Goal: Obtain resource: Obtain resource

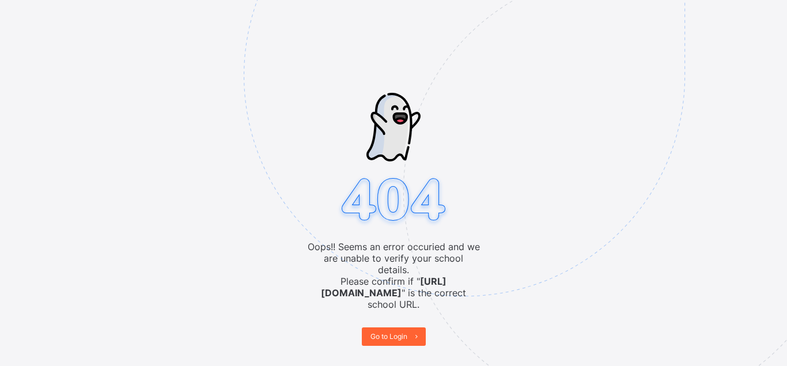
click at [394, 332] on span "Go to Login" at bounding box center [389, 336] width 37 height 9
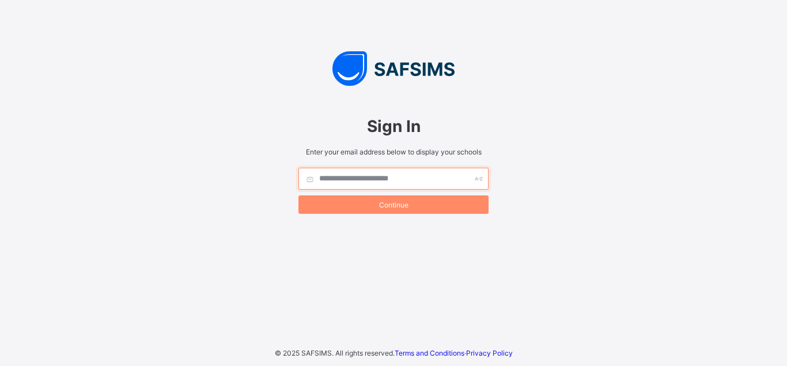
click at [361, 178] on input "text" at bounding box center [394, 179] width 190 height 22
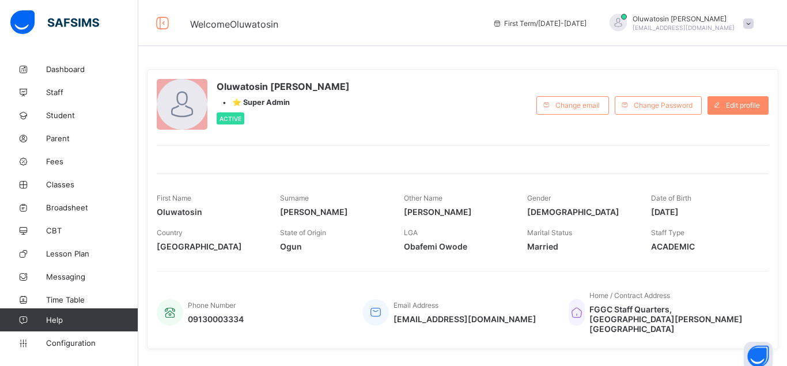
click at [187, 107] on div at bounding box center [182, 104] width 51 height 51
click at [183, 103] on div at bounding box center [182, 104] width 51 height 51
click at [85, 343] on span "Configuration" at bounding box center [92, 342] width 92 height 9
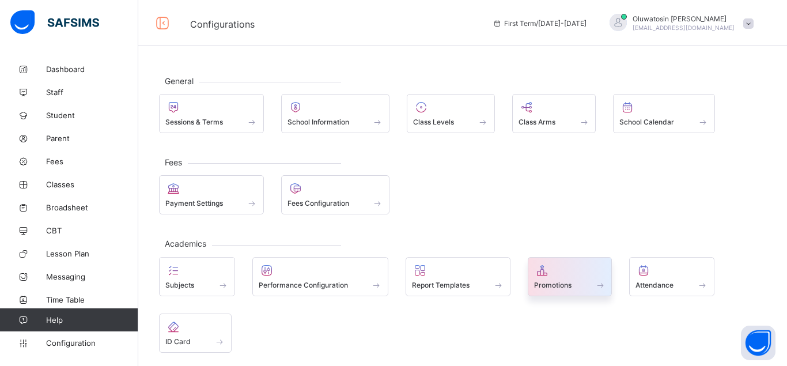
click at [557, 281] on span "Promotions" at bounding box center [552, 285] width 37 height 9
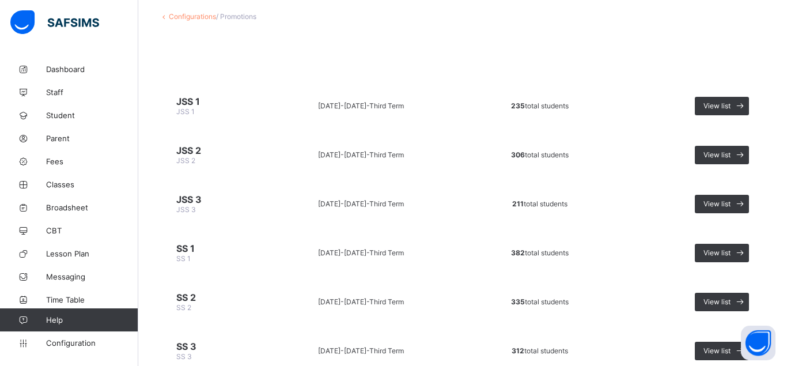
scroll to position [110, 0]
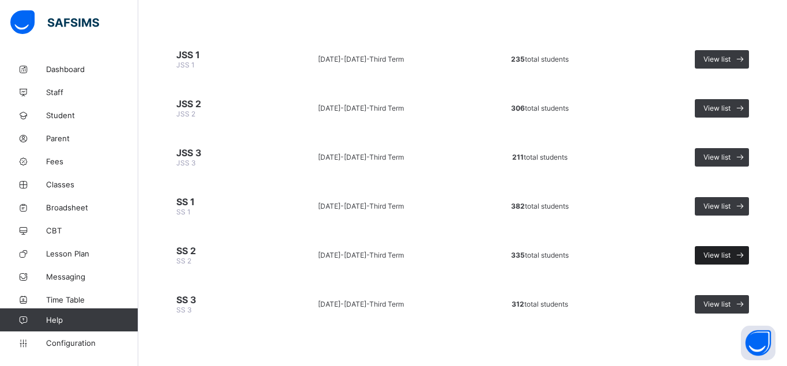
click at [719, 251] on span "View list" at bounding box center [717, 255] width 27 height 9
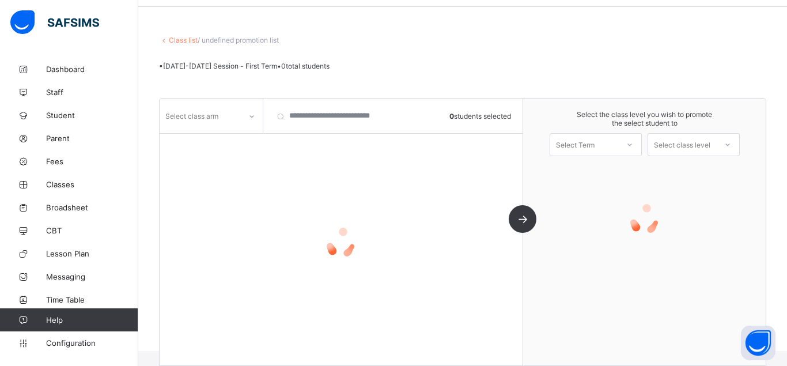
scroll to position [39, 0]
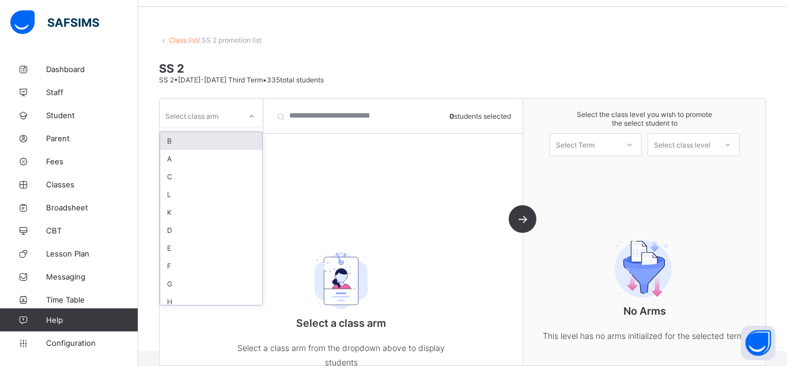
click at [251, 114] on icon at bounding box center [251, 117] width 7 height 12
click at [203, 155] on div "A" at bounding box center [211, 159] width 102 height 18
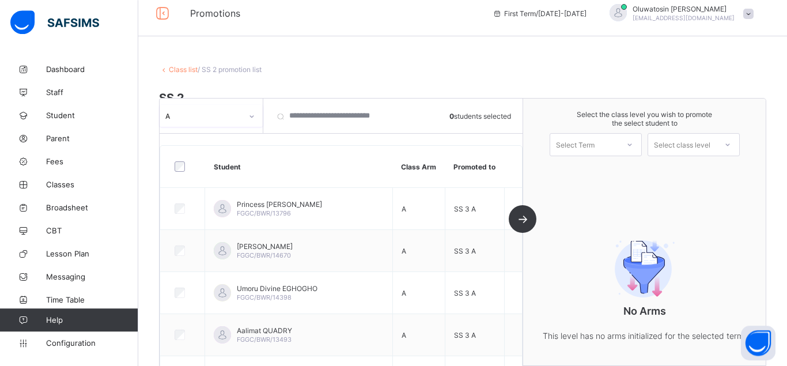
scroll to position [0, 0]
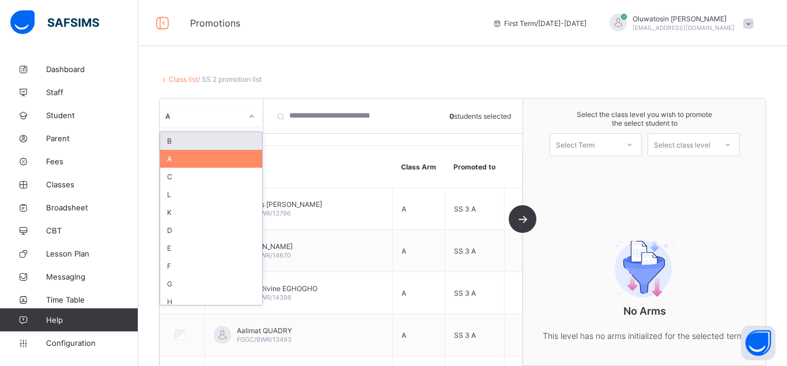
click at [249, 114] on icon at bounding box center [251, 117] width 7 height 12
click at [192, 142] on div "B" at bounding box center [211, 141] width 102 height 18
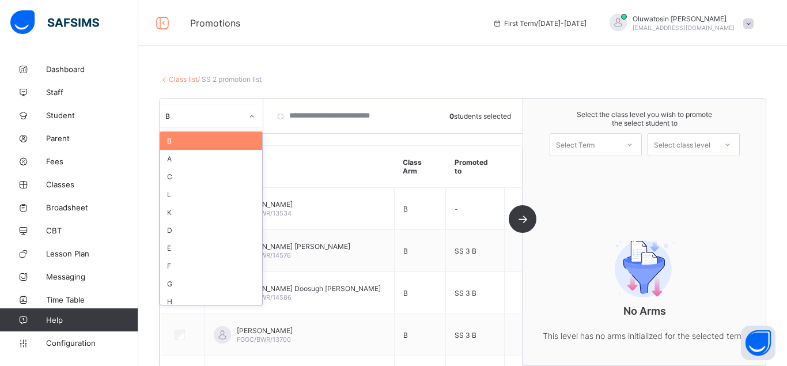
click at [253, 114] on icon at bounding box center [251, 117] width 7 height 12
click at [189, 180] on div "C" at bounding box center [211, 177] width 102 height 18
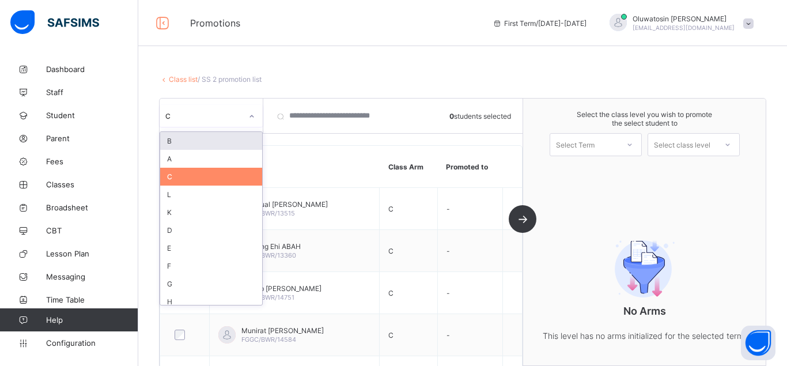
click at [252, 112] on icon at bounding box center [251, 117] width 7 height 12
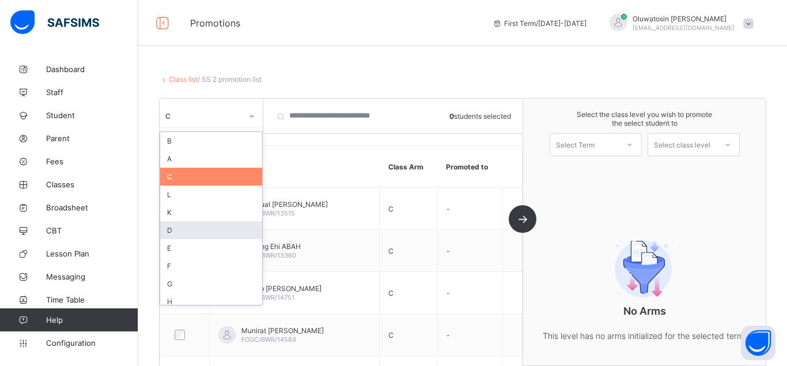
click at [194, 229] on div "D" at bounding box center [211, 230] width 102 height 18
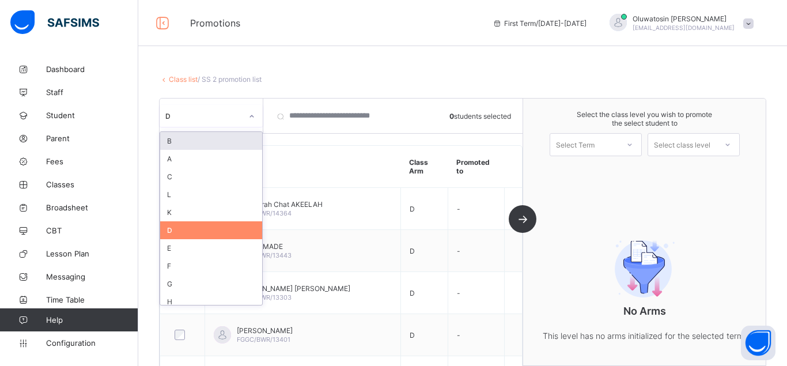
click at [251, 114] on icon at bounding box center [251, 117] width 7 height 12
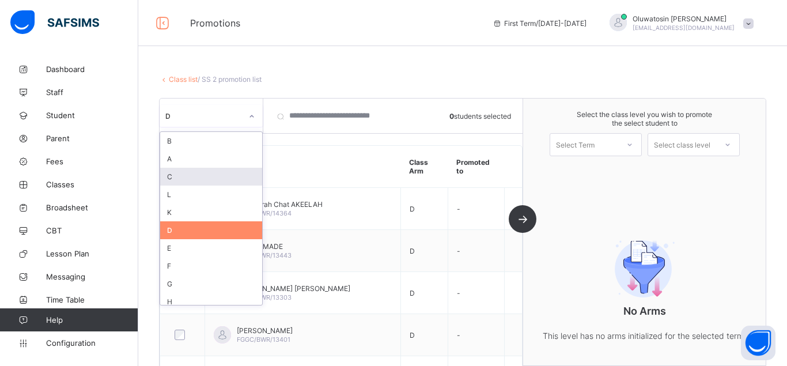
click at [205, 176] on div "C" at bounding box center [211, 177] width 102 height 18
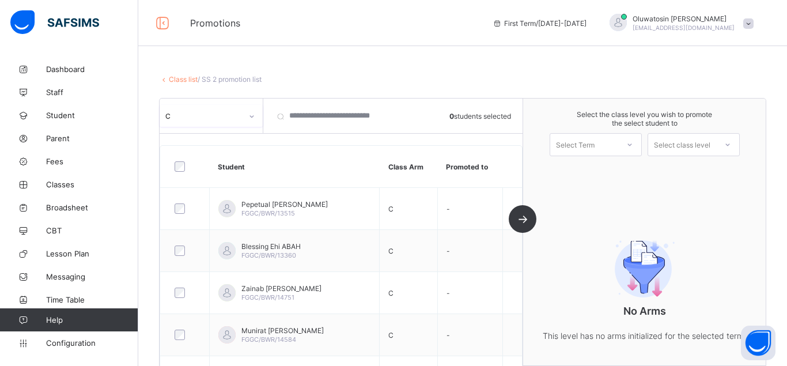
click at [252, 113] on icon at bounding box center [251, 117] width 7 height 12
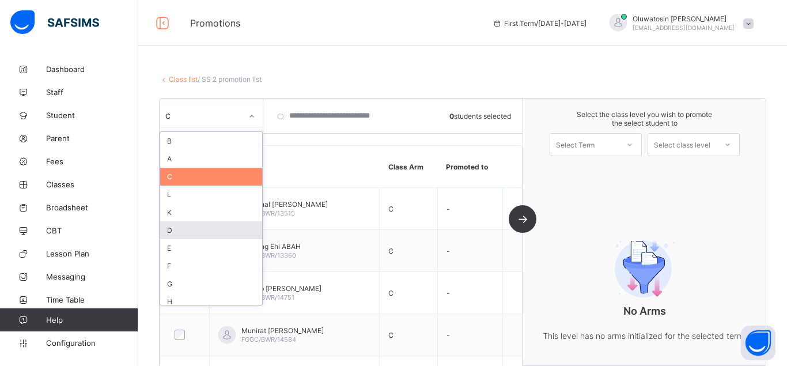
click at [180, 231] on div "D" at bounding box center [211, 230] width 102 height 18
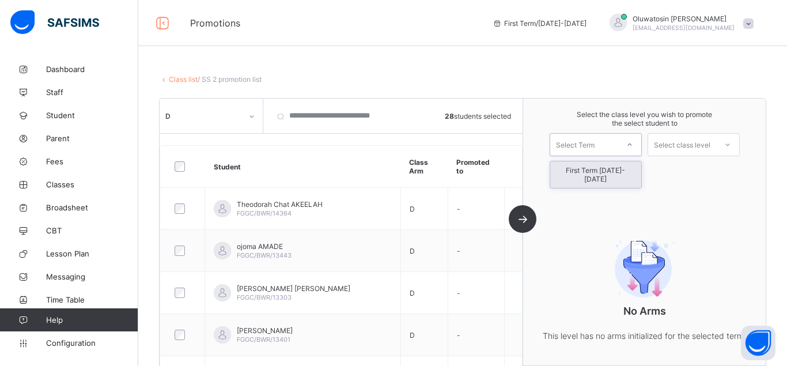
click at [628, 143] on icon at bounding box center [629, 145] width 7 height 12
click at [614, 169] on div "First Term 2025-2026" at bounding box center [595, 174] width 91 height 27
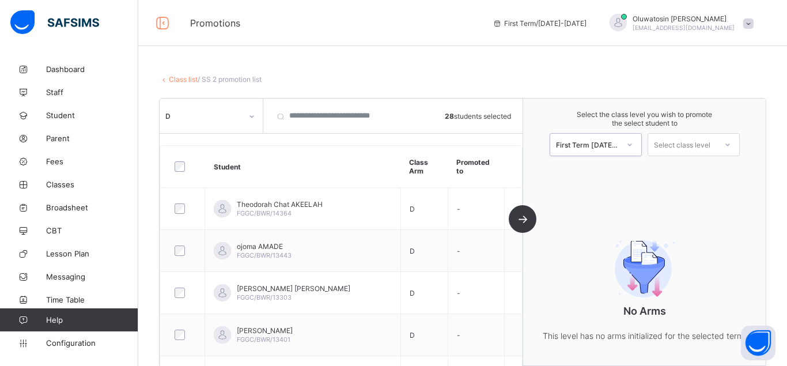
click at [728, 141] on div at bounding box center [728, 145] width 21 height 20
click at [719, 166] on div "SS 3" at bounding box center [693, 170] width 91 height 18
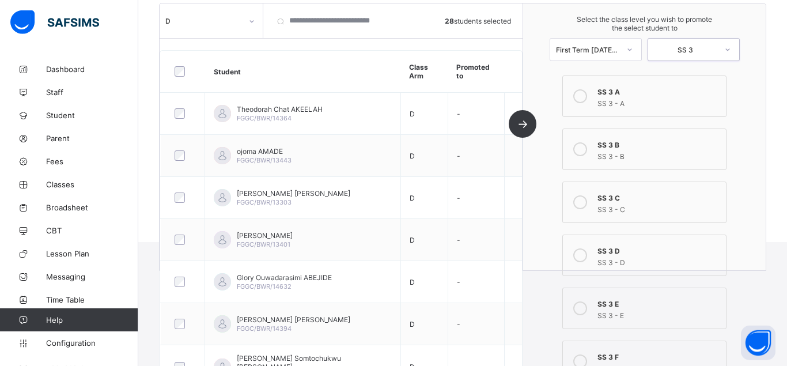
scroll to position [176, 0]
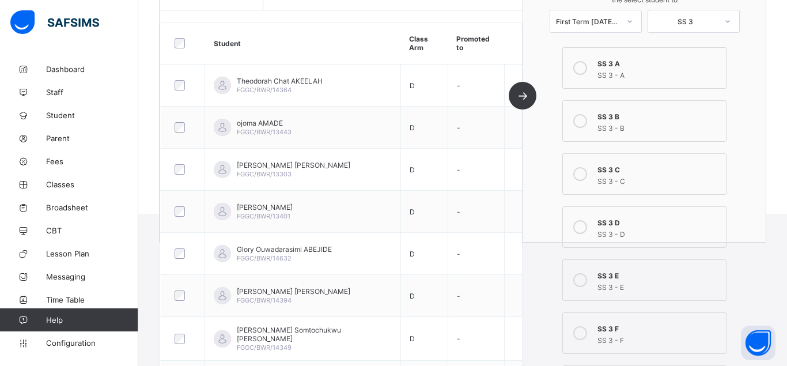
click at [581, 174] on icon at bounding box center [580, 174] width 14 height 14
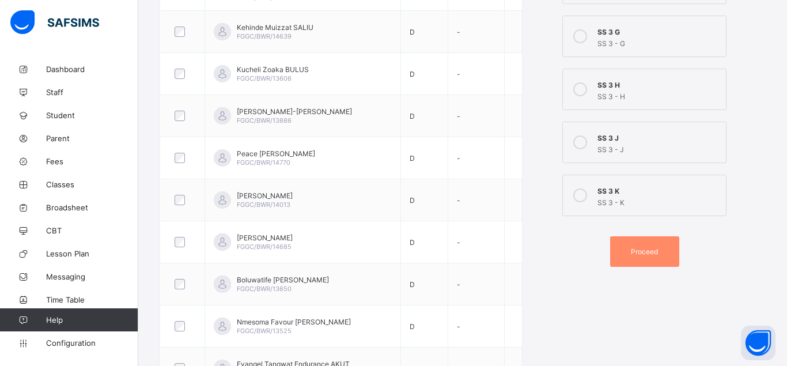
scroll to position [524, 0]
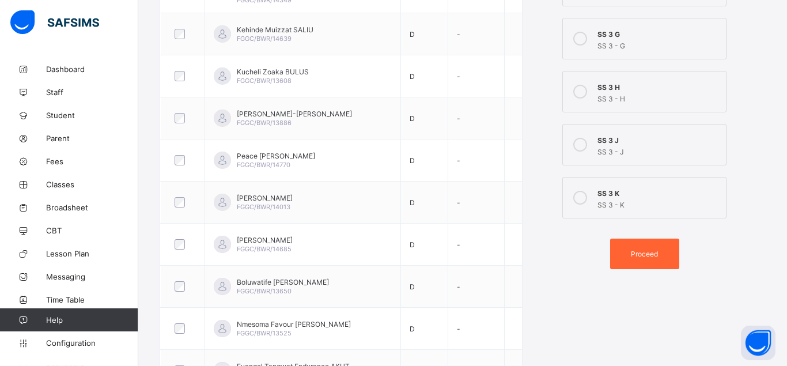
click at [647, 253] on span "Proceed" at bounding box center [644, 254] width 27 height 9
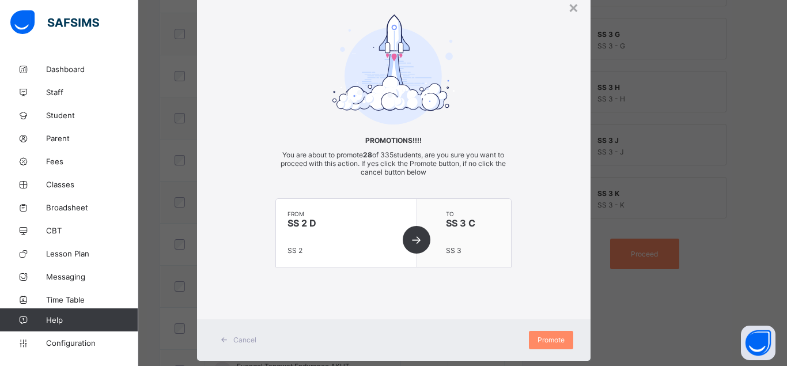
scroll to position [67, 0]
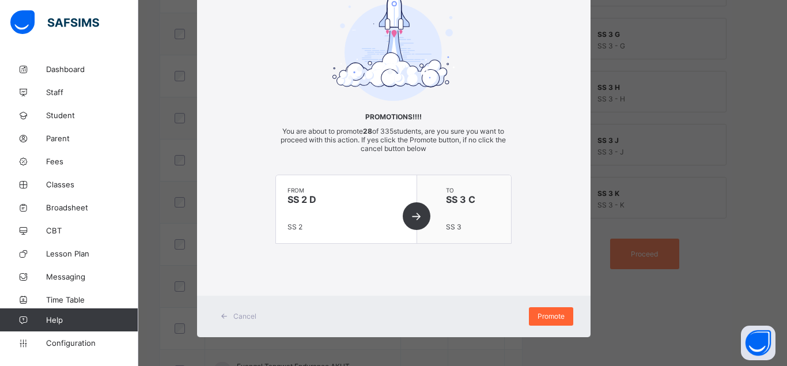
click at [553, 318] on span "Promote" at bounding box center [551, 316] width 27 height 9
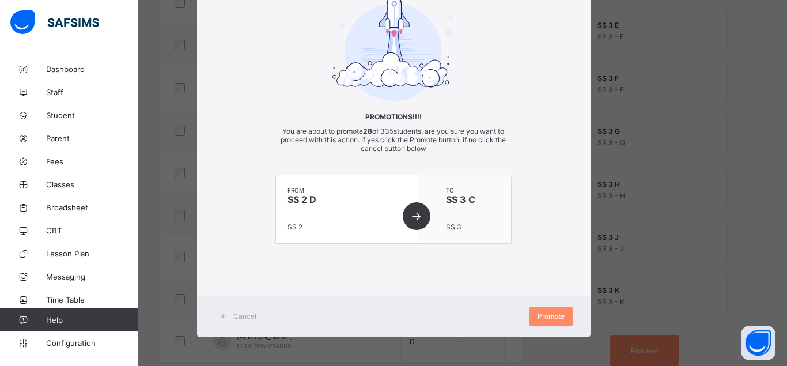
scroll to position [27, 0]
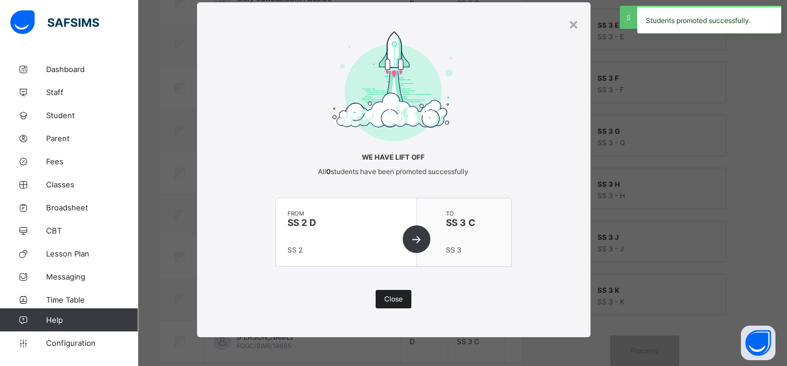
click at [398, 299] on span "Close" at bounding box center [393, 299] width 18 height 9
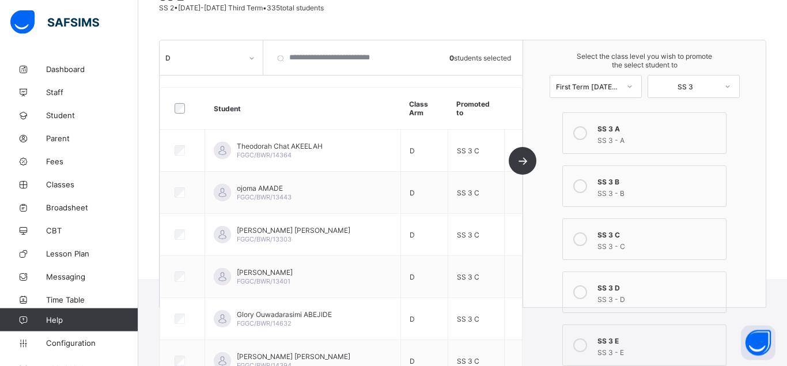
scroll to position [118, 0]
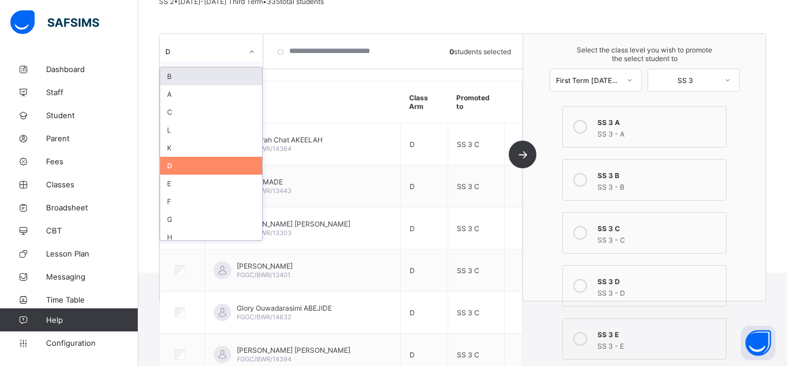
click at [254, 53] on icon at bounding box center [251, 52] width 7 height 12
click at [203, 111] on div "C" at bounding box center [211, 112] width 102 height 18
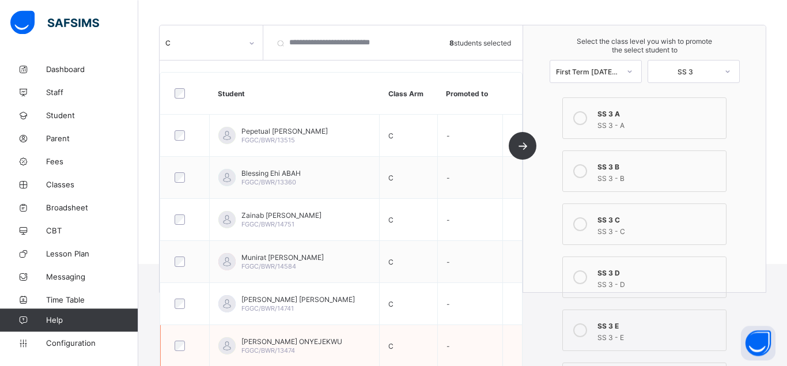
scroll to position [62, 0]
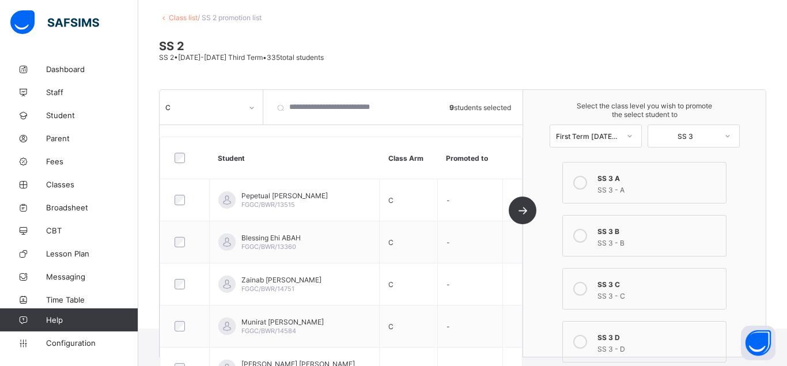
click at [583, 181] on icon at bounding box center [580, 183] width 14 height 14
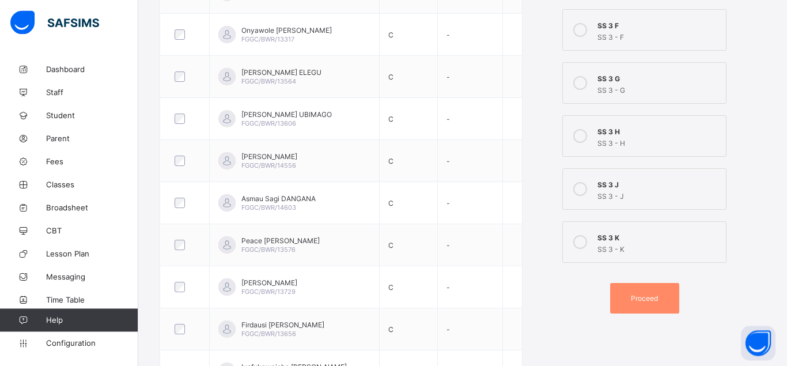
scroll to position [499, 0]
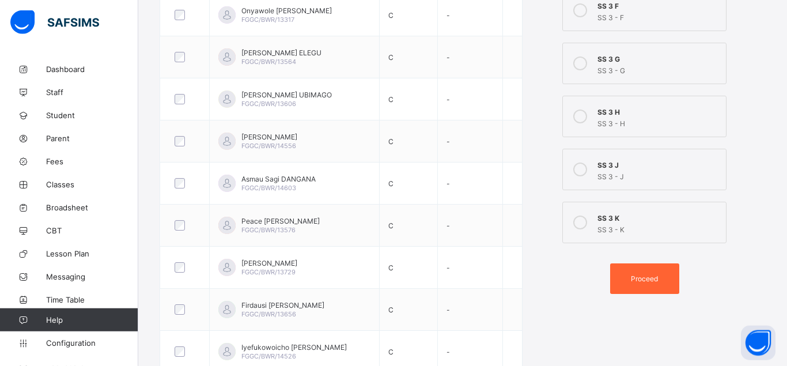
click at [647, 282] on span "Proceed" at bounding box center [644, 278] width 27 height 9
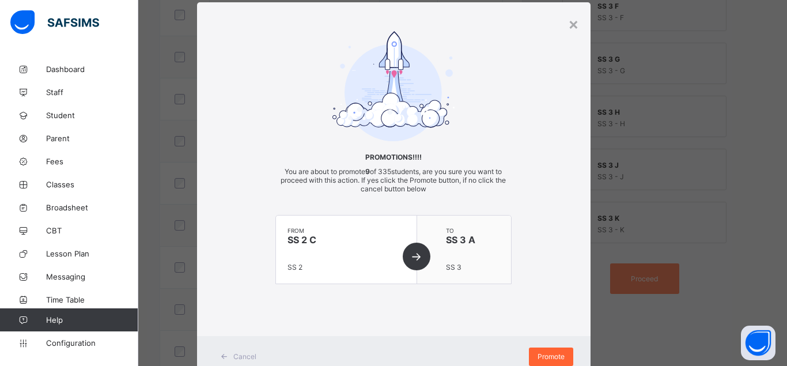
click at [543, 353] on span "Promote" at bounding box center [551, 356] width 27 height 9
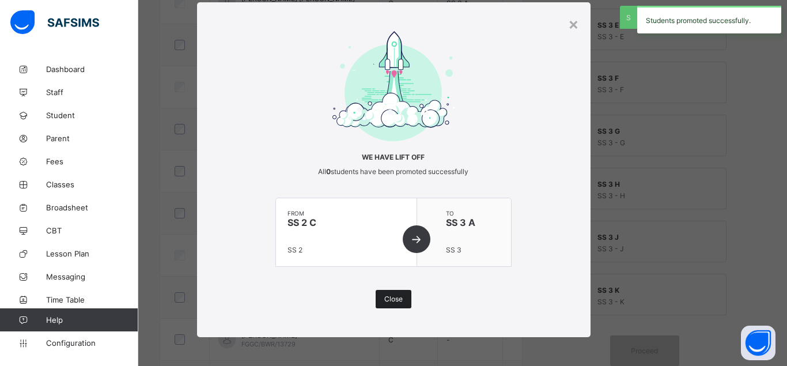
click at [400, 299] on span "Close" at bounding box center [393, 299] width 18 height 9
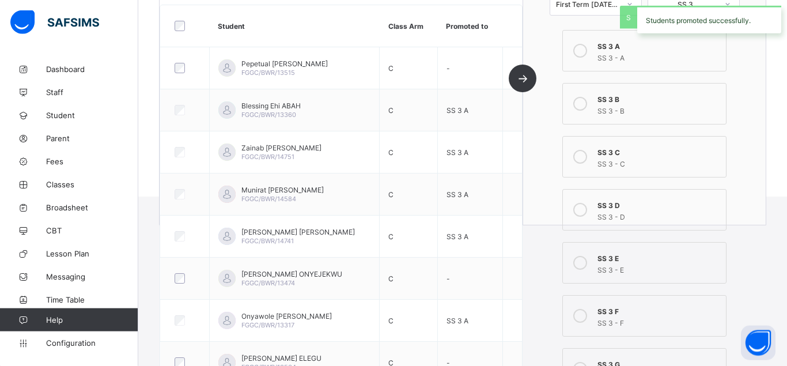
scroll to position [133, 0]
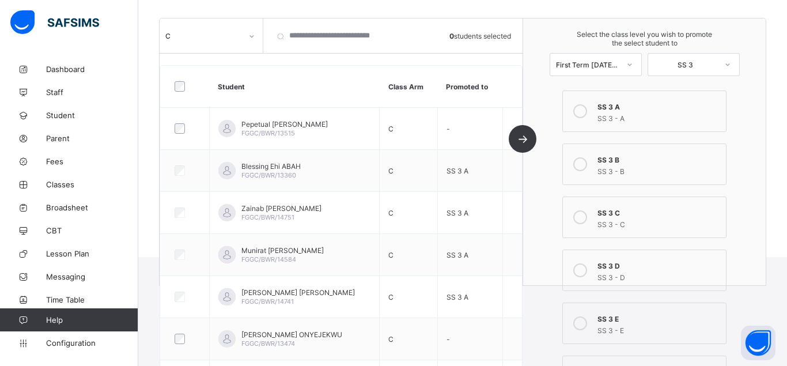
click at [580, 164] on icon at bounding box center [580, 164] width 14 height 14
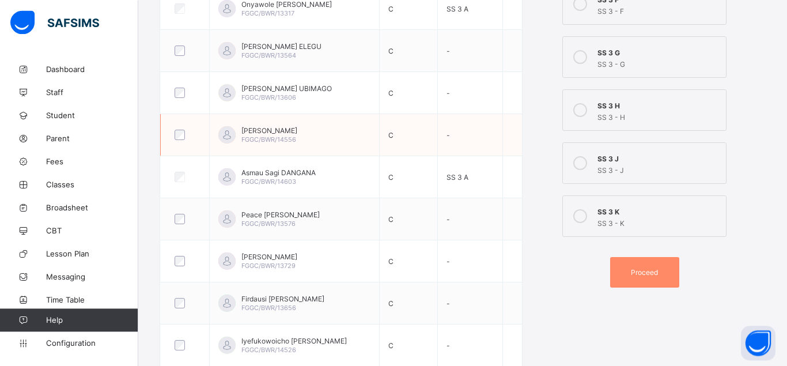
scroll to position [532, 0]
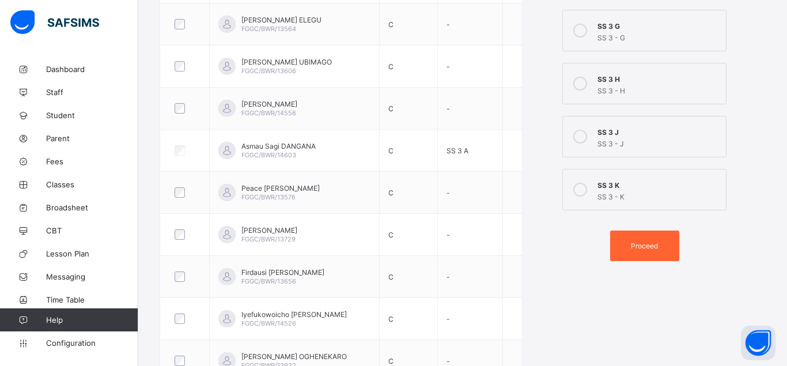
click at [650, 244] on span "Proceed" at bounding box center [644, 245] width 27 height 9
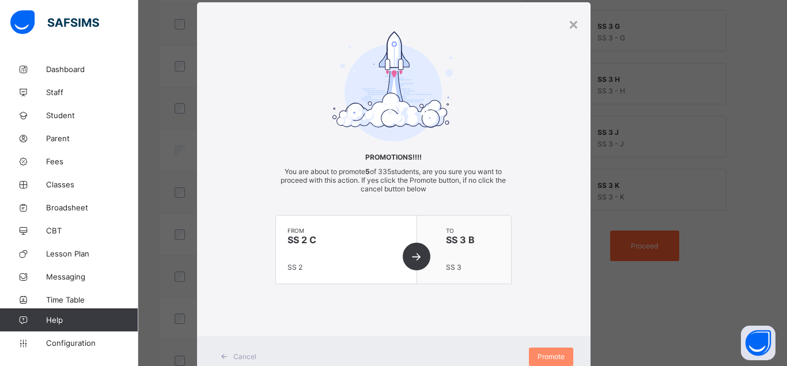
scroll to position [27, 0]
click at [551, 354] on span "Promote" at bounding box center [551, 356] width 27 height 9
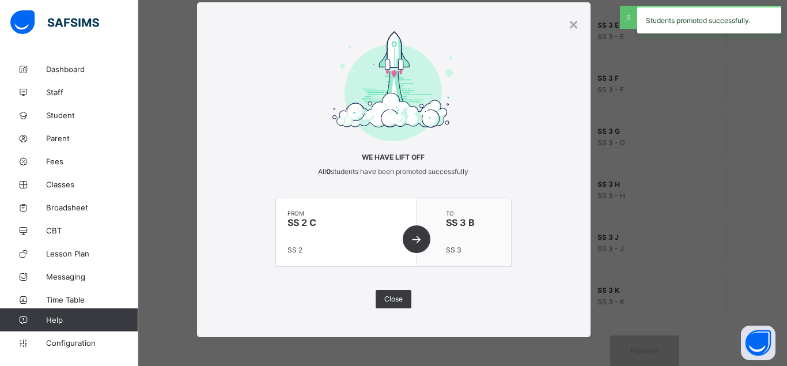
scroll to position [427, 0]
click at [391, 300] on span "Close" at bounding box center [393, 299] width 18 height 9
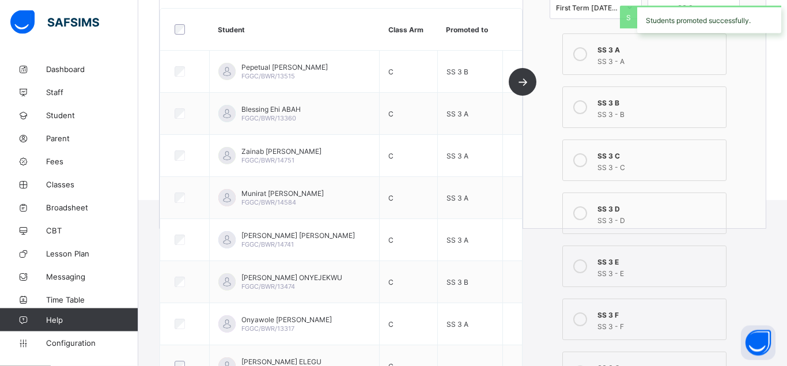
scroll to position [74, 0]
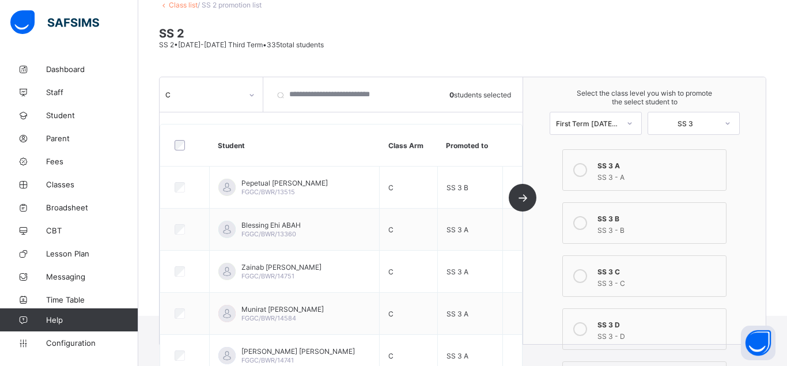
click at [579, 277] on icon at bounding box center [580, 276] width 14 height 14
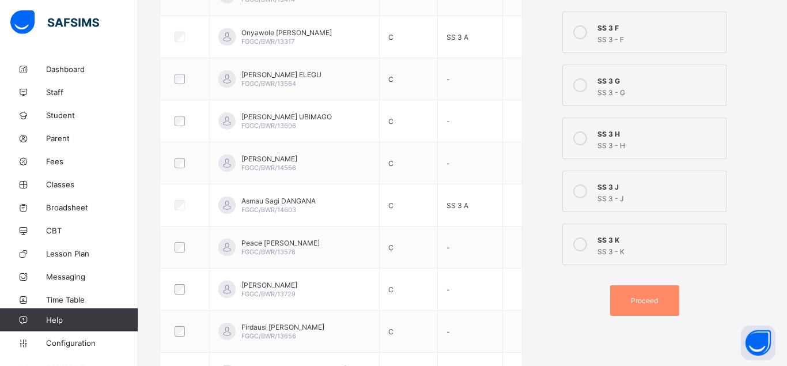
scroll to position [523, 0]
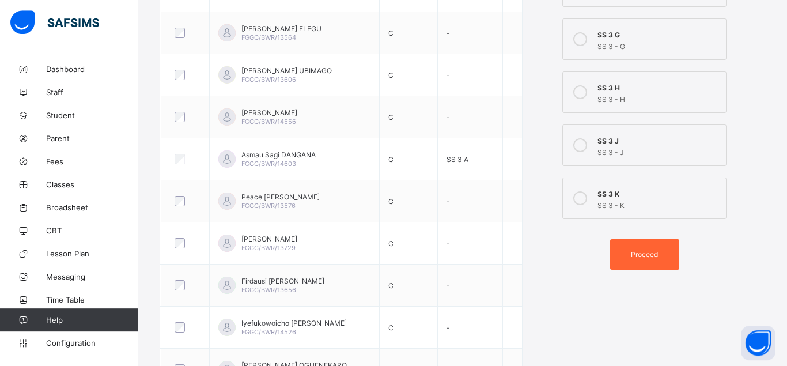
click at [639, 255] on span "Proceed" at bounding box center [644, 254] width 27 height 9
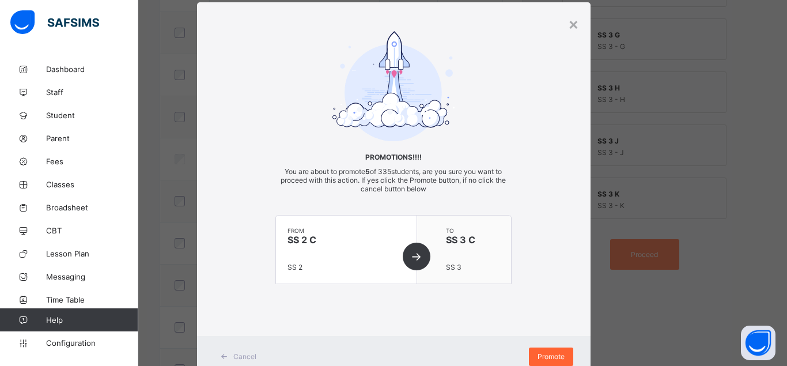
click at [552, 356] on span "Promote" at bounding box center [551, 356] width 27 height 9
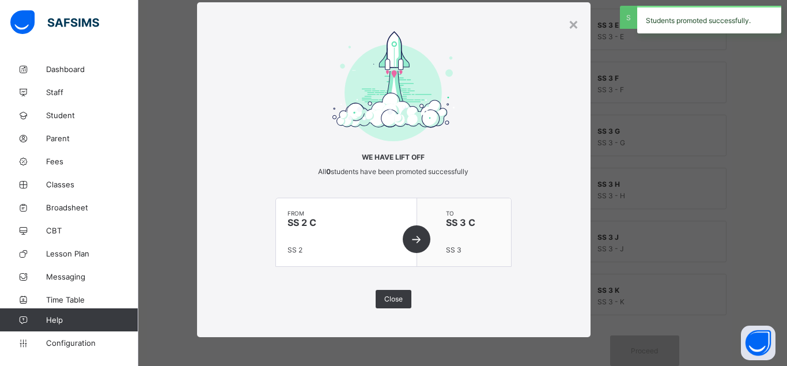
scroll to position [427, 0]
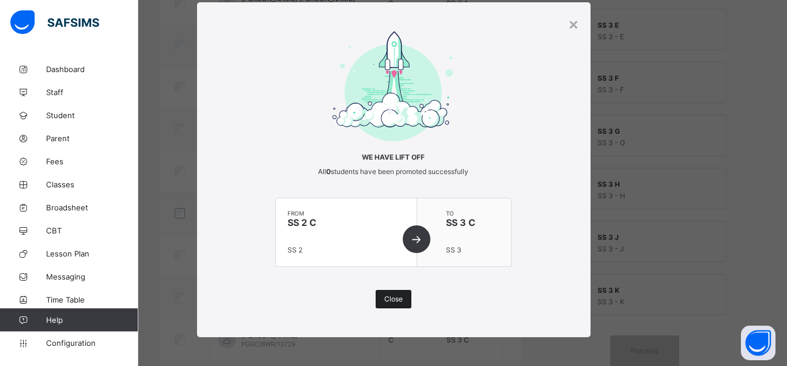
click at [401, 295] on div "Close" at bounding box center [394, 299] width 36 height 18
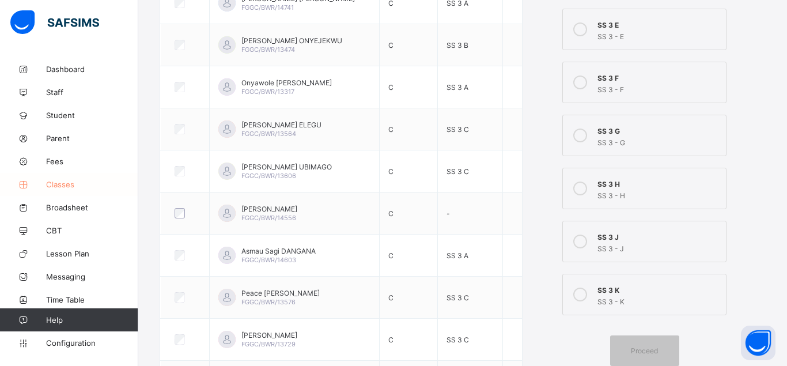
click at [72, 185] on span "Classes" at bounding box center [92, 184] width 92 height 9
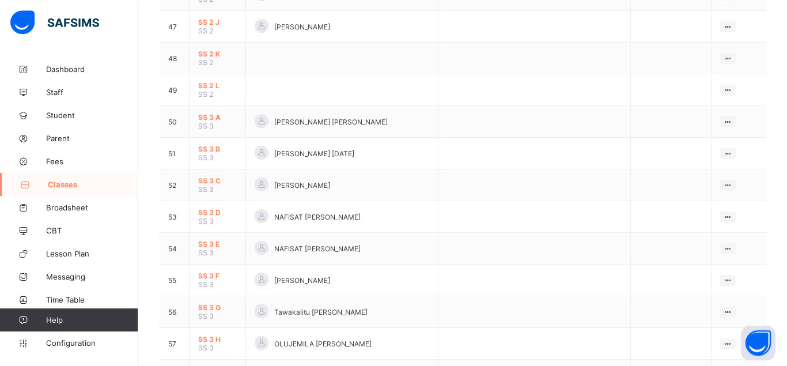
scroll to position [1646, 0]
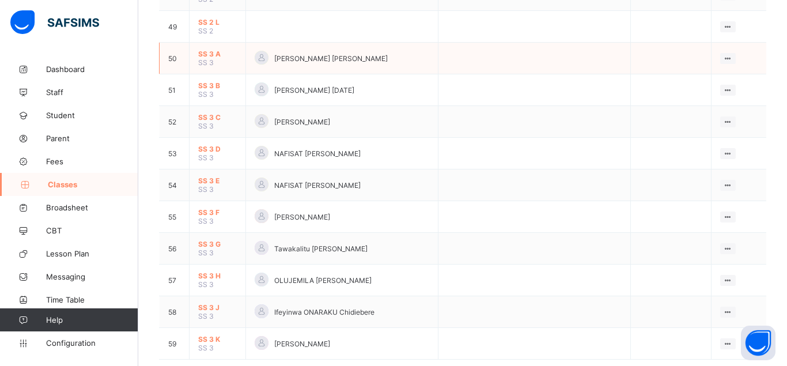
click at [209, 58] on span "SS 3 A" at bounding box center [217, 54] width 39 height 9
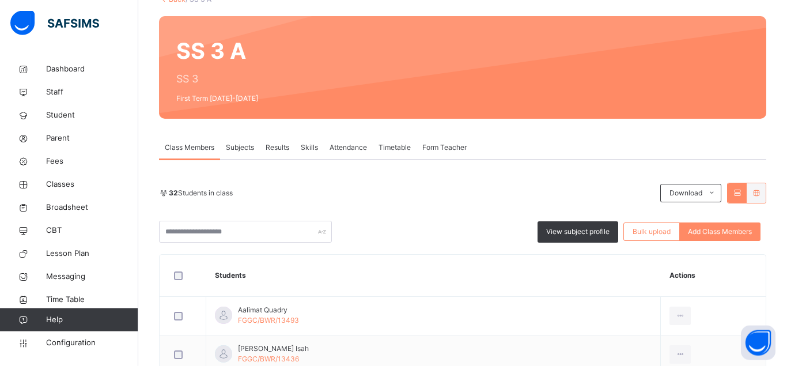
scroll to position [54, 0]
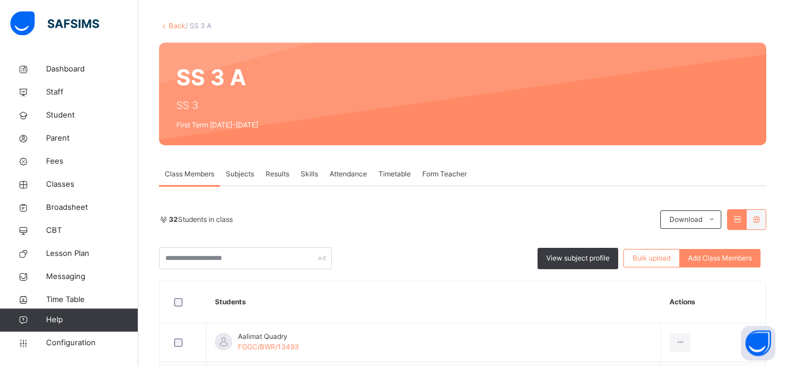
click at [172, 27] on link "Back" at bounding box center [177, 25] width 17 height 9
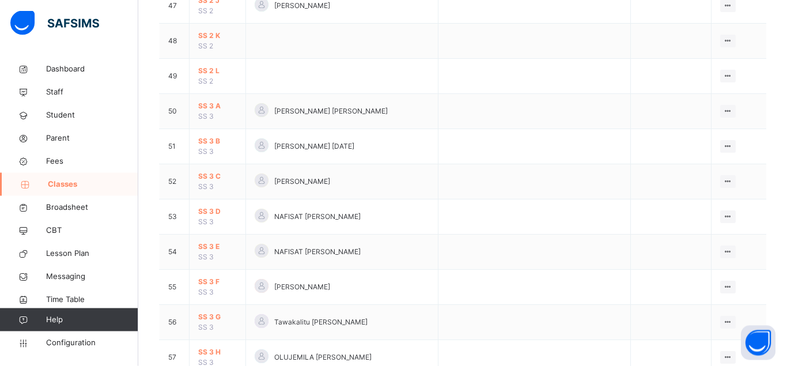
scroll to position [1881, 0]
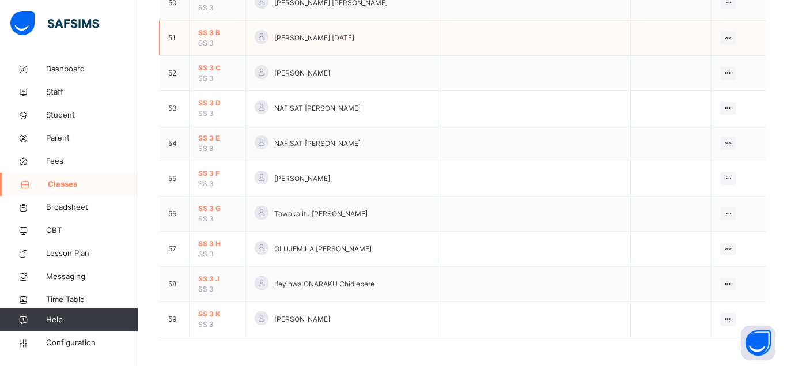
click at [217, 38] on span "SS 3 B" at bounding box center [217, 33] width 39 height 10
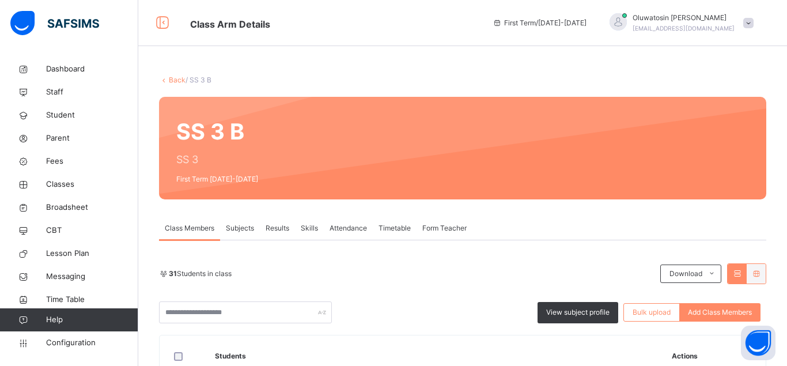
click at [172, 80] on link "Back" at bounding box center [177, 79] width 17 height 9
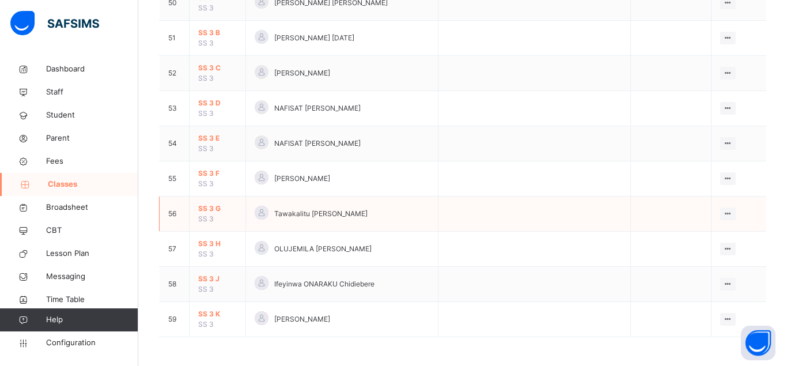
scroll to position [1885, 0]
click at [218, 66] on span "SS 3 C" at bounding box center [217, 68] width 39 height 10
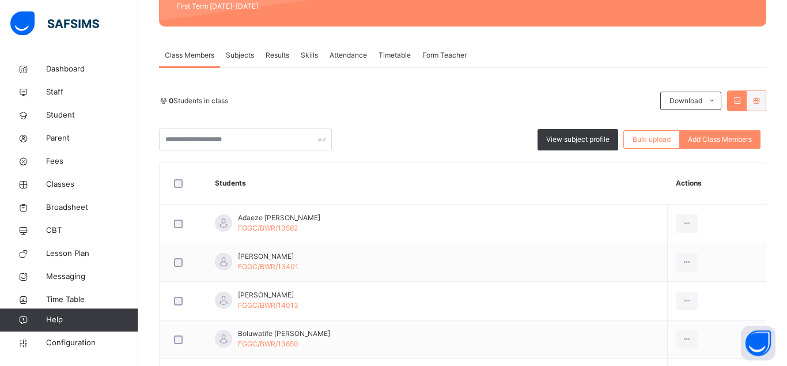
scroll to position [176, 0]
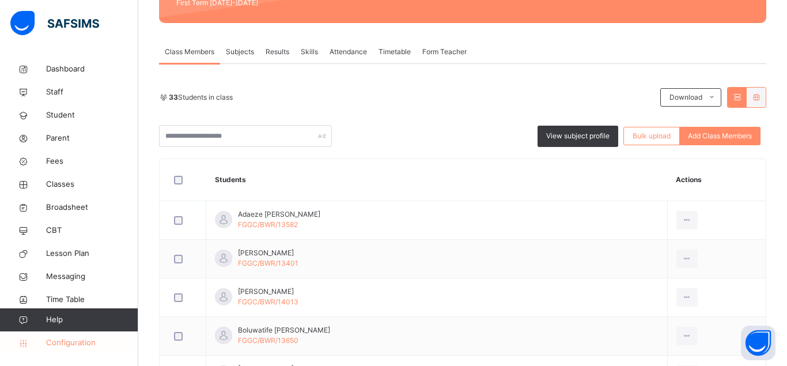
click at [86, 343] on span "Configuration" at bounding box center [92, 343] width 92 height 12
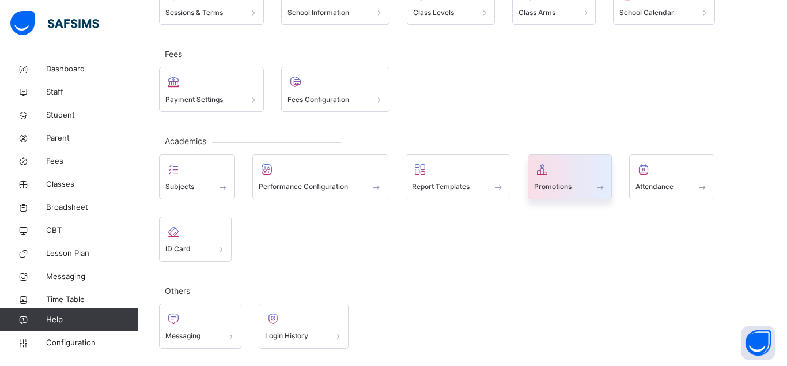
click at [558, 173] on div at bounding box center [570, 169] width 72 height 17
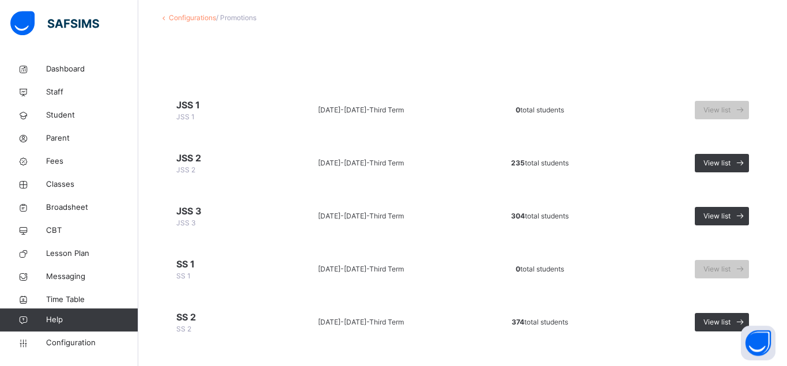
scroll to position [135, 0]
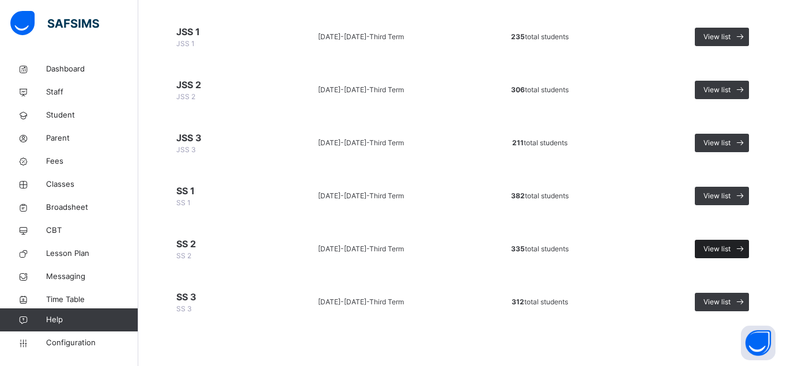
click at [719, 247] on span "View list" at bounding box center [717, 249] width 27 height 10
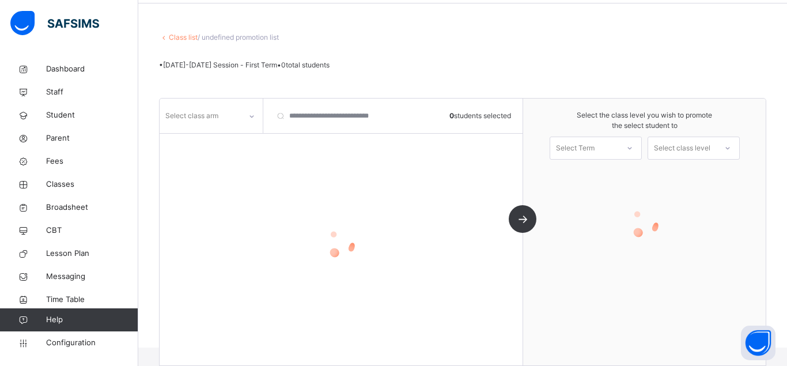
scroll to position [43, 0]
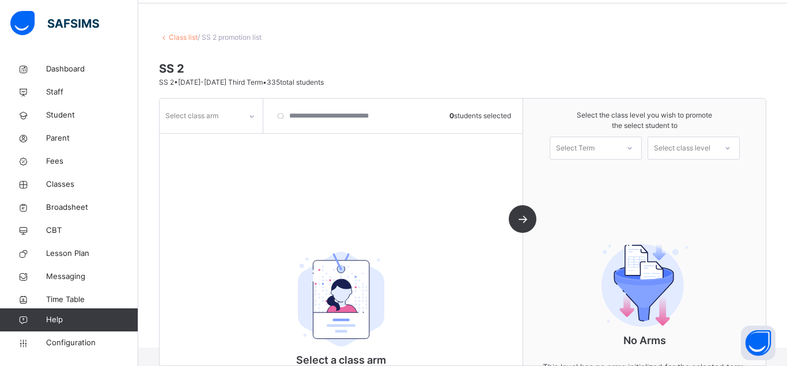
click at [250, 112] on icon at bounding box center [251, 117] width 7 height 12
click at [195, 274] on div "C" at bounding box center [211, 279] width 102 height 20
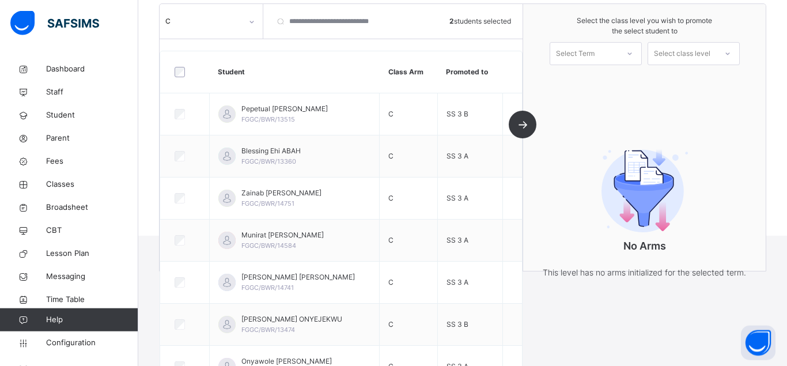
scroll to position [111, 0]
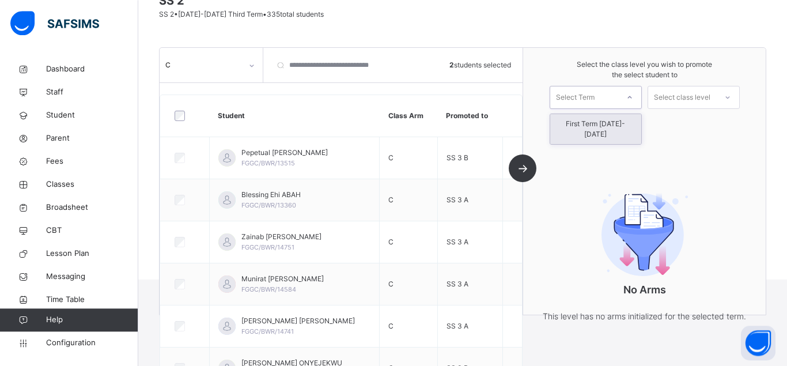
click at [629, 95] on icon at bounding box center [629, 98] width 7 height 12
click at [615, 119] on div "First Term 2025-2026" at bounding box center [595, 129] width 91 height 30
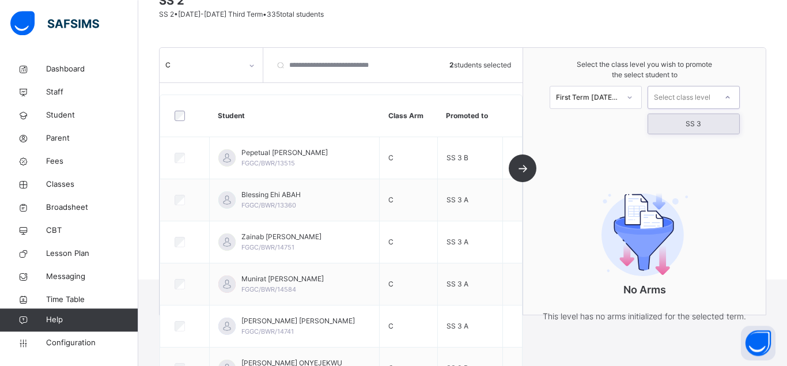
click at [726, 96] on icon at bounding box center [727, 98] width 7 height 12
click at [715, 119] on div "SS 3" at bounding box center [693, 124] width 91 height 20
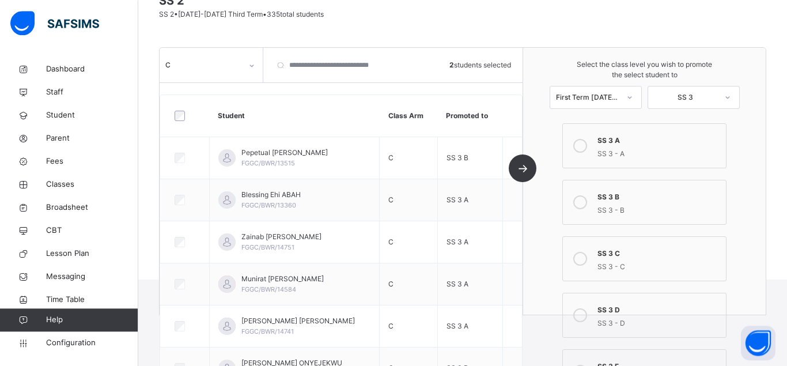
click at [580, 142] on icon at bounding box center [580, 146] width 14 height 14
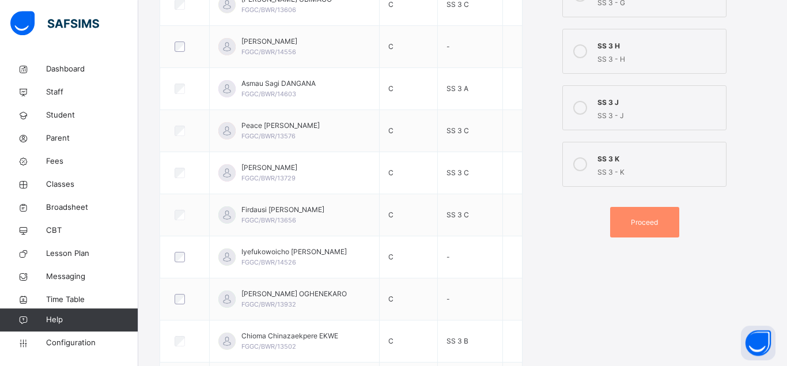
scroll to position [605, 0]
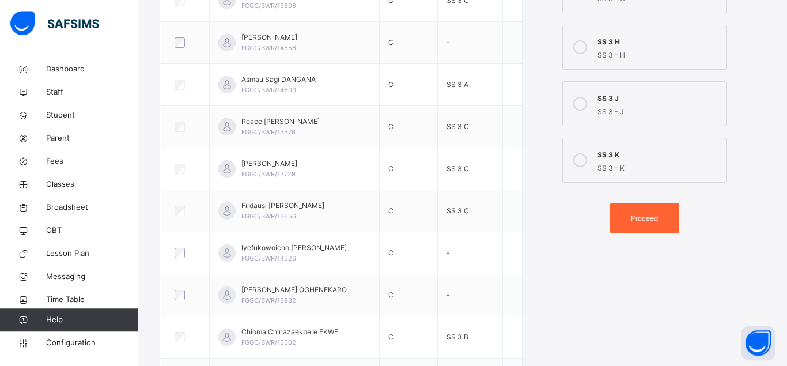
click at [645, 218] on span "Proceed" at bounding box center [644, 218] width 27 height 10
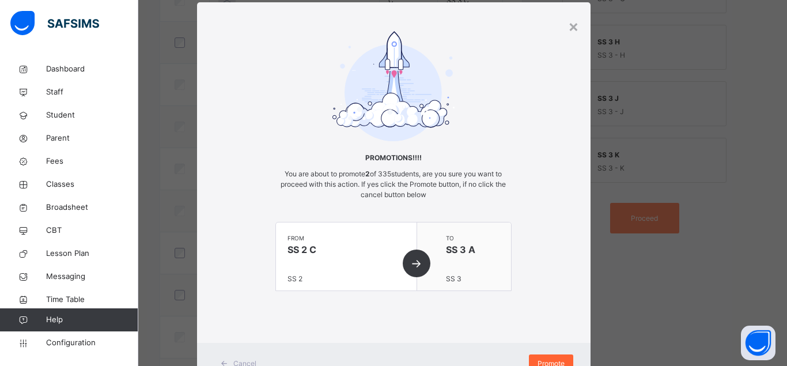
click at [553, 361] on span "Promote" at bounding box center [551, 363] width 27 height 10
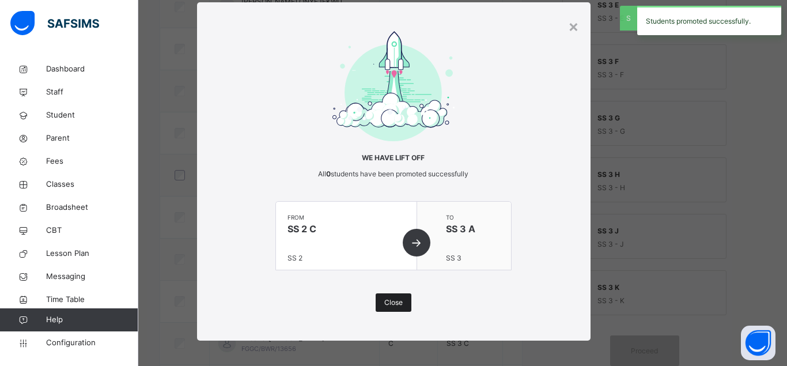
click at [394, 301] on span "Close" at bounding box center [393, 302] width 18 height 10
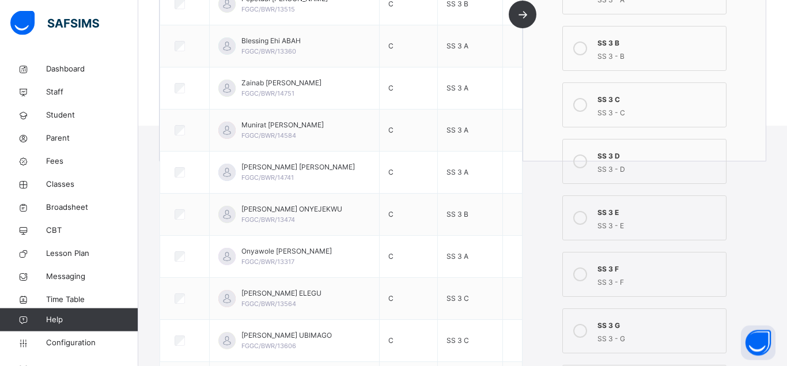
scroll to position [245, 0]
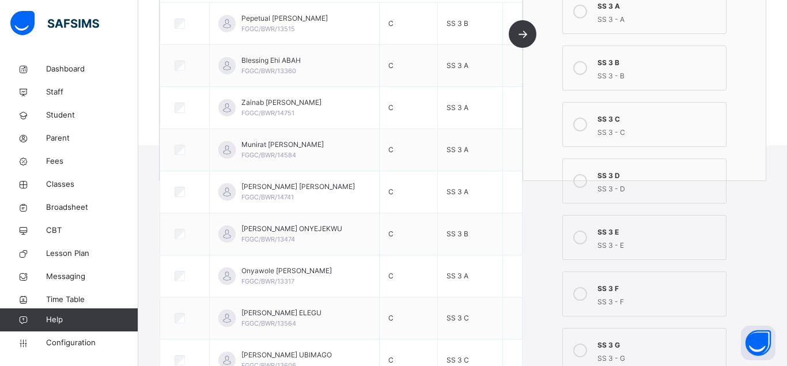
click at [582, 68] on icon at bounding box center [580, 68] width 14 height 14
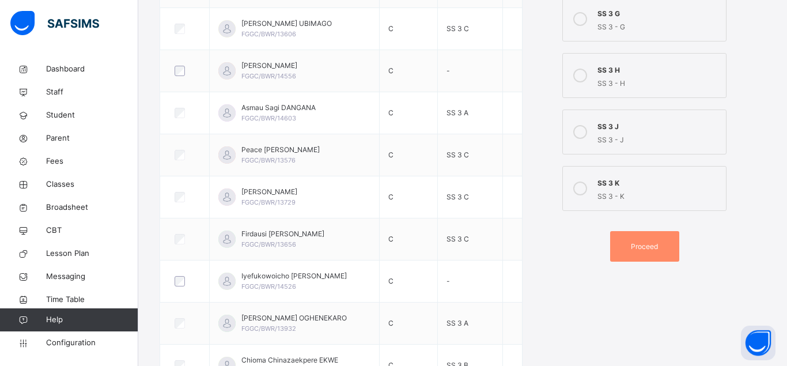
scroll to position [578, 0]
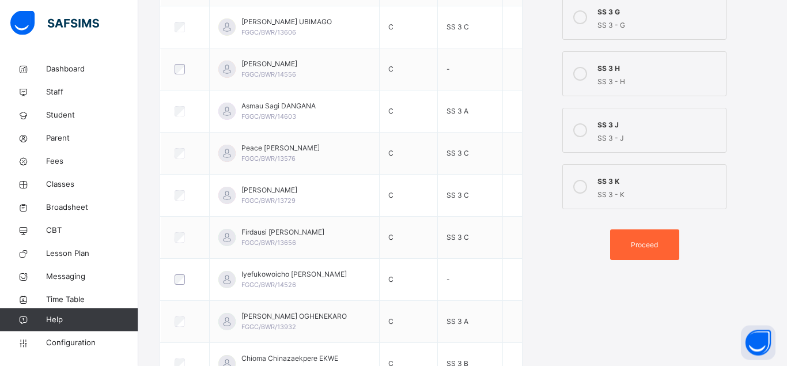
click at [648, 243] on span "Proceed" at bounding box center [644, 245] width 27 height 10
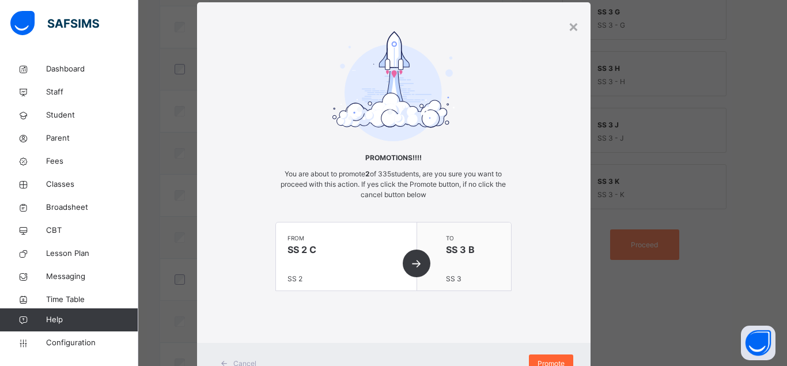
click at [549, 361] on span "Promote" at bounding box center [551, 363] width 27 height 10
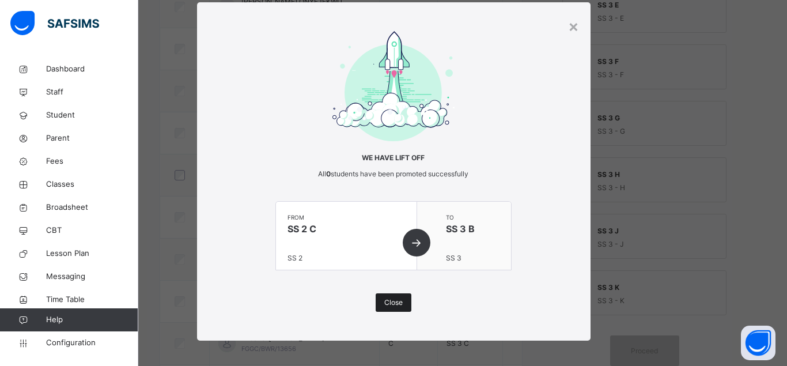
click at [398, 303] on span "Close" at bounding box center [393, 302] width 18 height 10
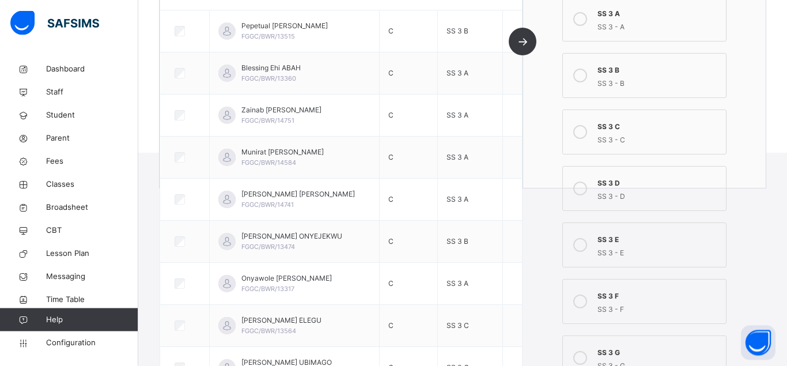
scroll to position [237, 0]
click at [579, 134] on icon at bounding box center [580, 133] width 14 height 14
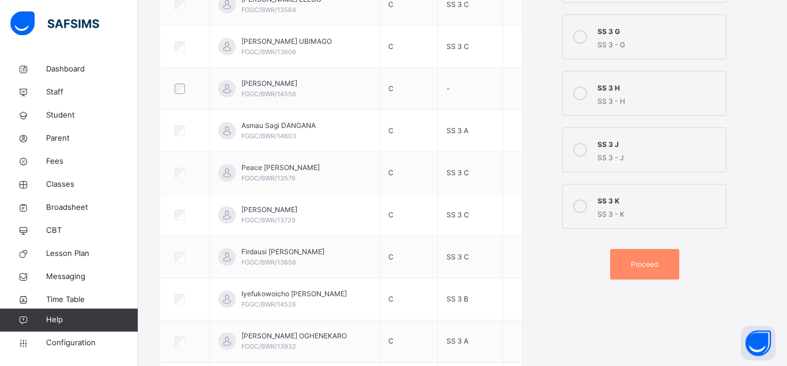
scroll to position [568, 0]
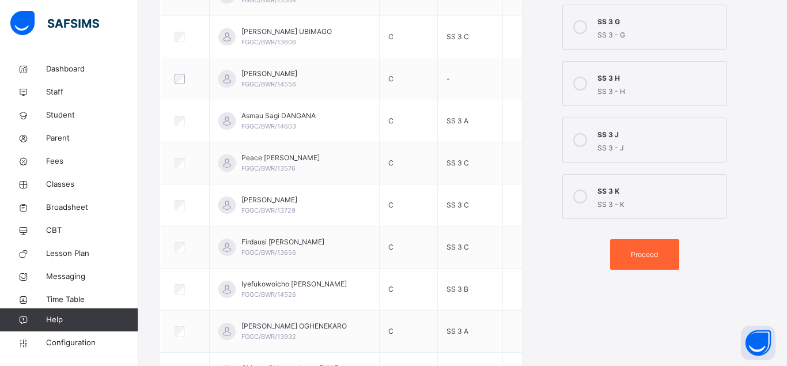
click at [640, 253] on span "Proceed" at bounding box center [644, 255] width 27 height 10
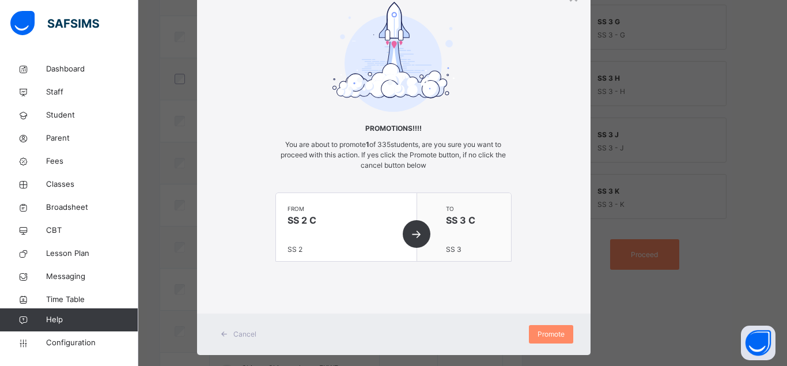
scroll to position [74, 0]
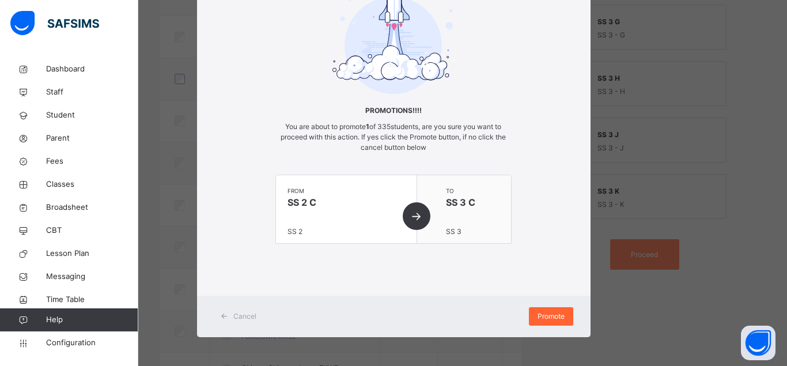
click at [550, 315] on span "Promote" at bounding box center [551, 316] width 27 height 10
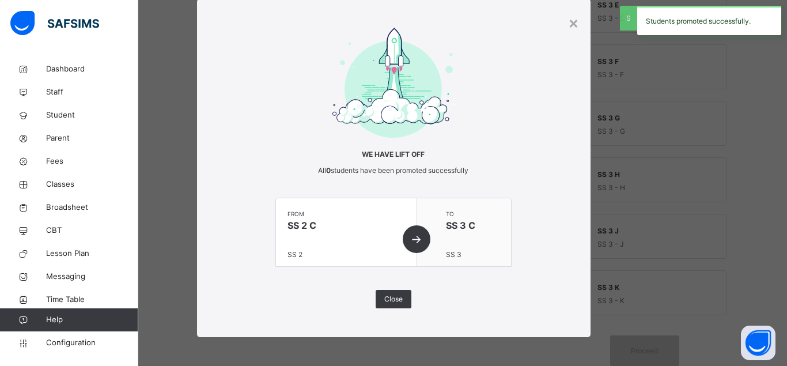
scroll to position [30, 0]
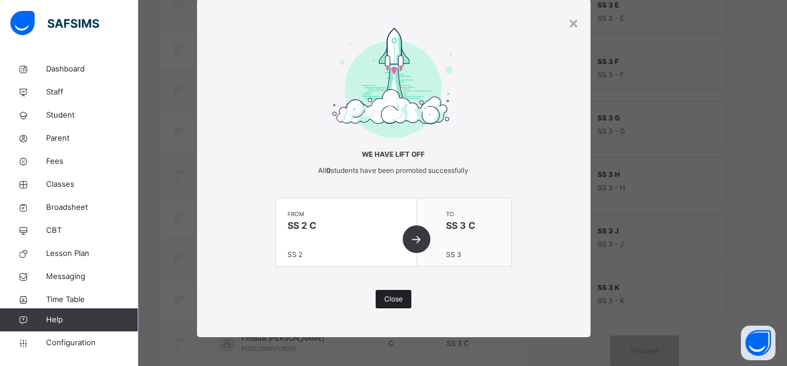
click at [404, 298] on div "Close" at bounding box center [394, 299] width 36 height 18
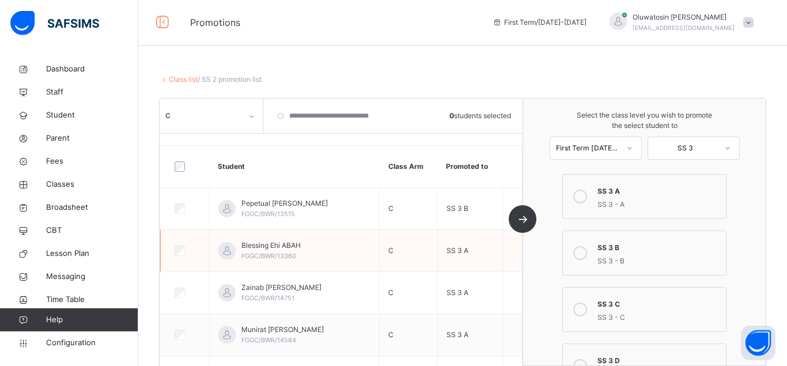
scroll to position [0, 0]
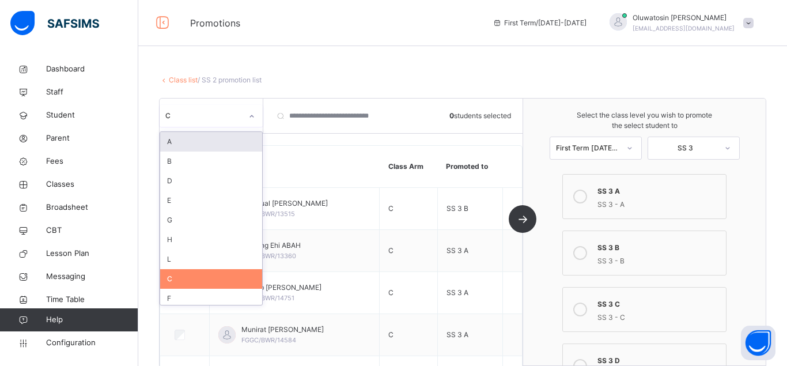
click at [252, 116] on icon at bounding box center [251, 117] width 7 height 12
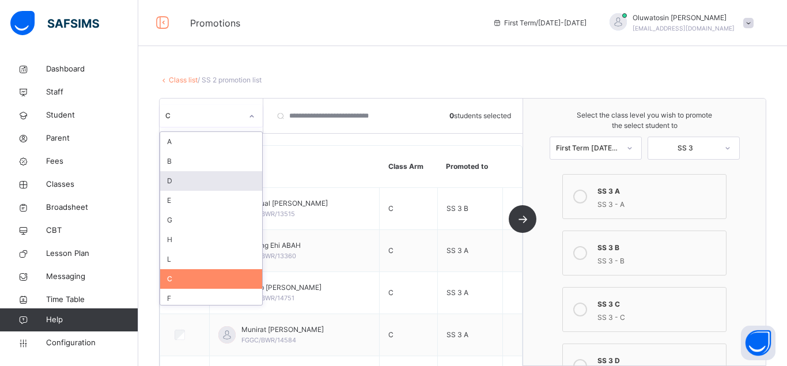
click at [199, 180] on div "D" at bounding box center [211, 181] width 102 height 20
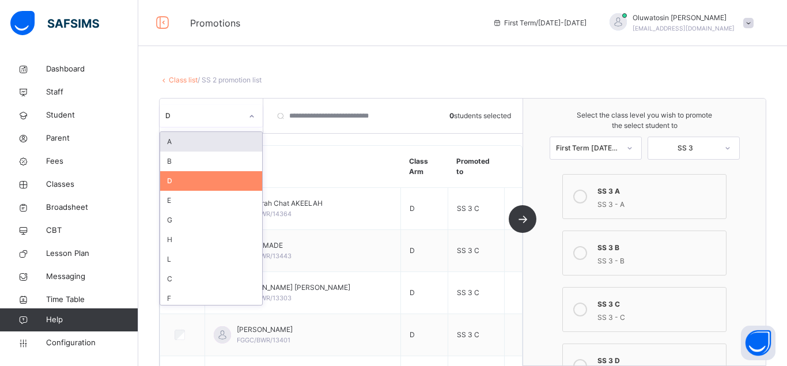
click at [255, 116] on icon at bounding box center [251, 117] width 7 height 12
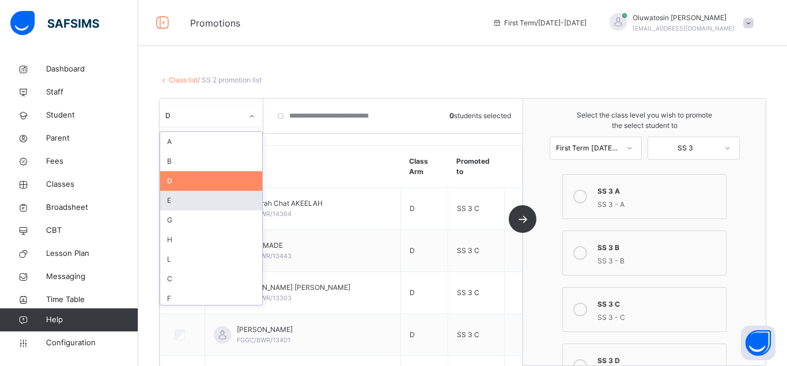
click at [192, 199] on div "E" at bounding box center [211, 201] width 102 height 20
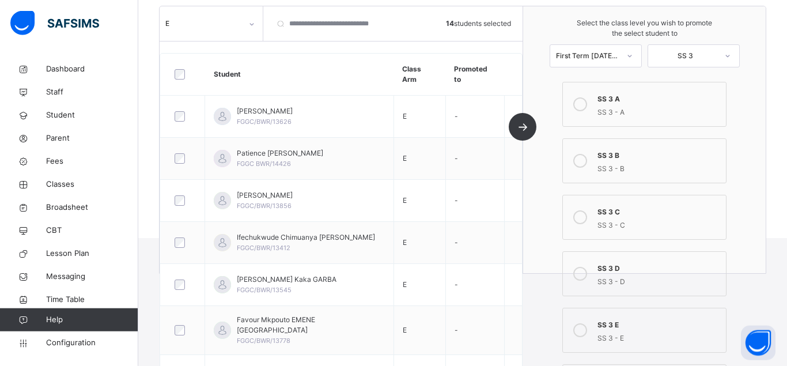
scroll to position [176, 0]
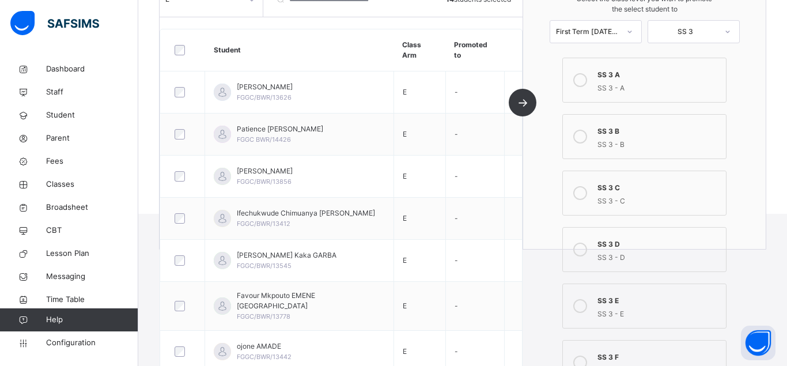
click at [578, 251] on icon at bounding box center [580, 250] width 14 height 14
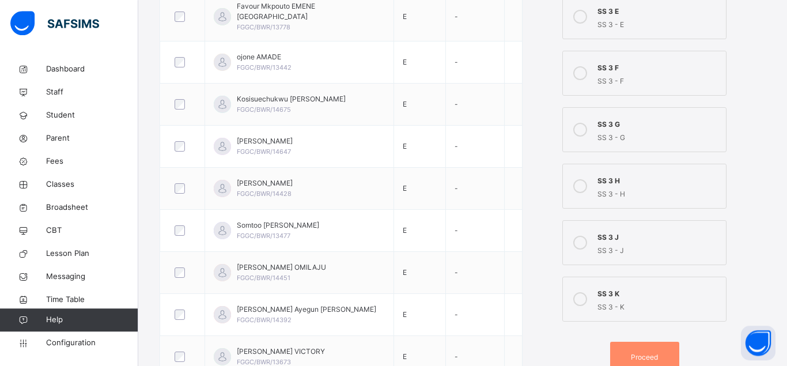
scroll to position [472, 0]
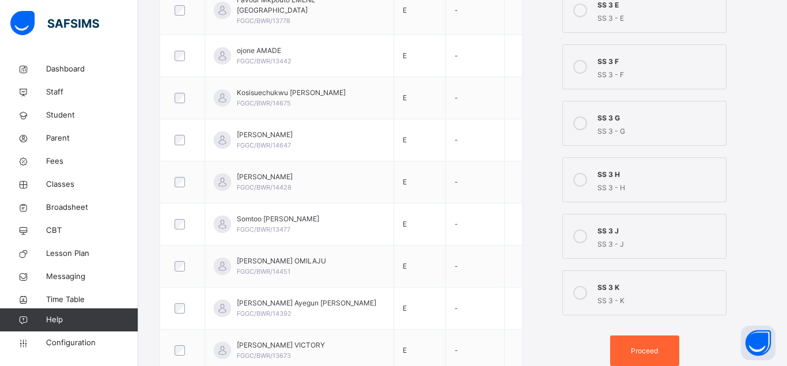
click at [648, 348] on span "Proceed" at bounding box center [644, 351] width 27 height 10
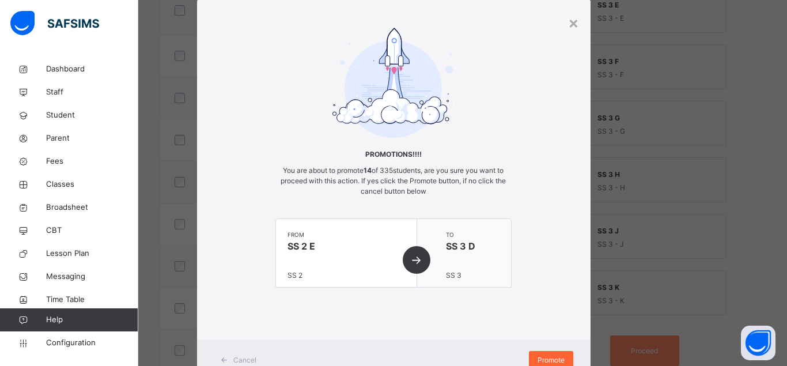
click at [551, 356] on span "Promote" at bounding box center [551, 360] width 27 height 10
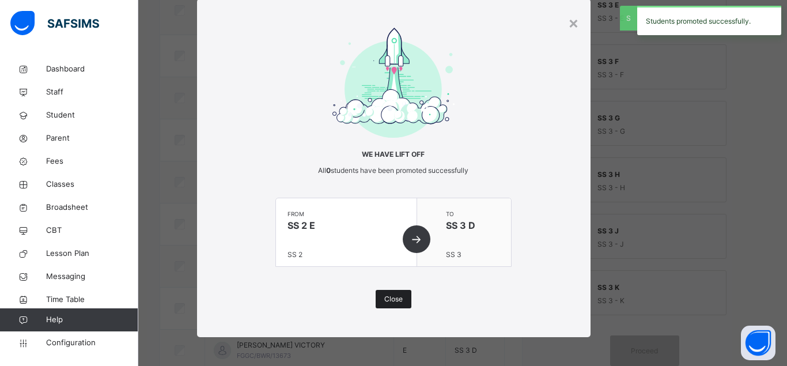
click at [397, 299] on span "Close" at bounding box center [393, 299] width 18 height 10
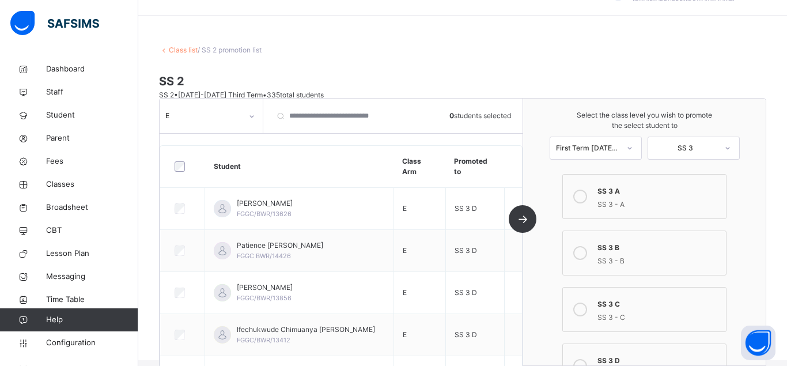
scroll to position [2, 0]
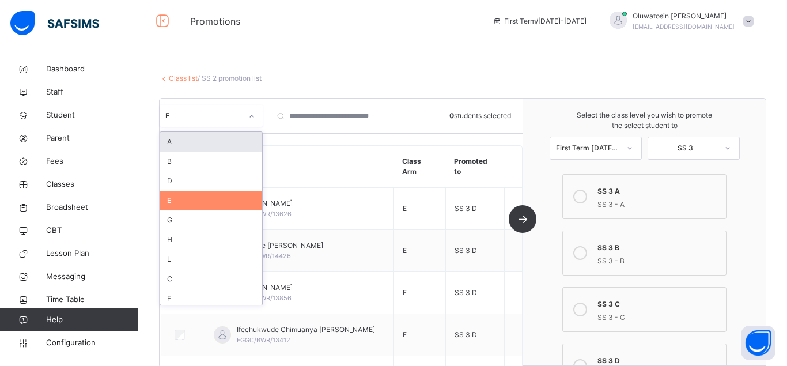
click at [251, 114] on icon at bounding box center [251, 117] width 7 height 12
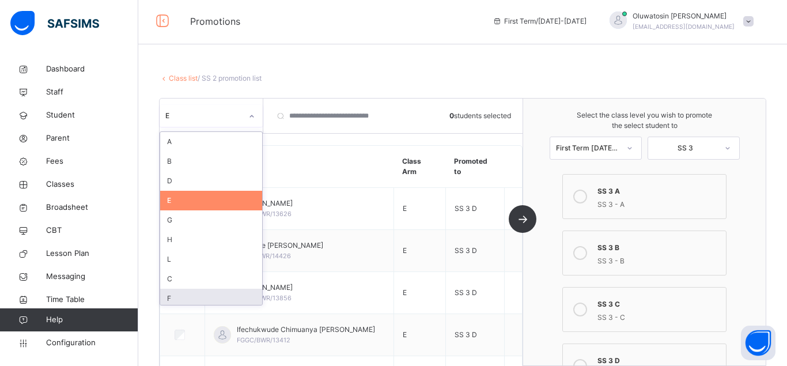
click at [203, 299] on div "F" at bounding box center [211, 299] width 102 height 20
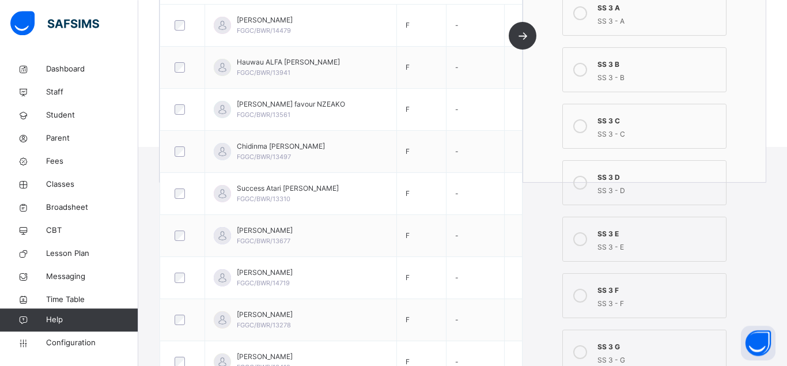
scroll to position [262, 0]
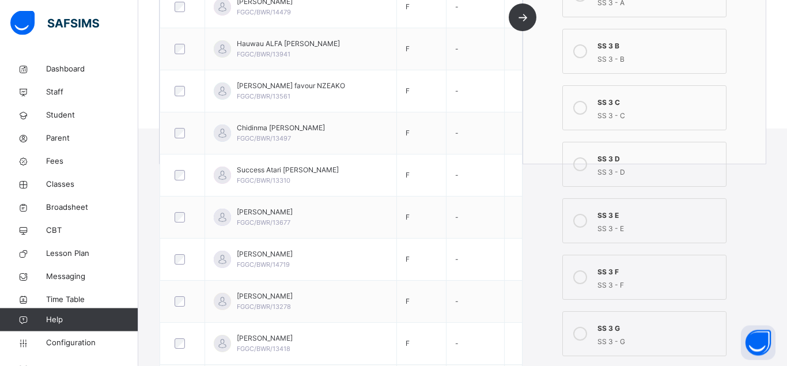
click at [580, 222] on icon at bounding box center [580, 221] width 14 height 14
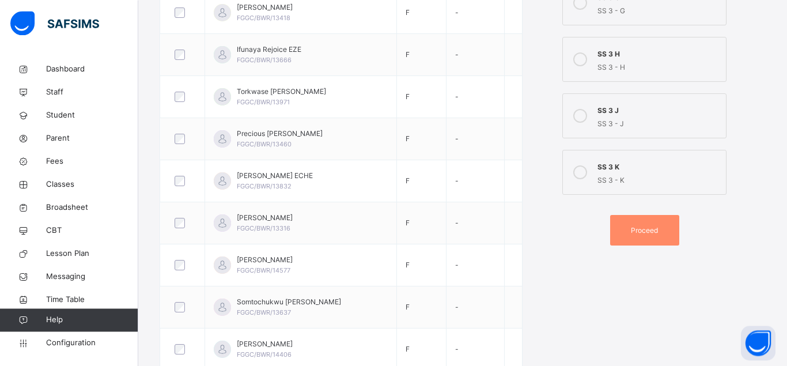
scroll to position [649, 0]
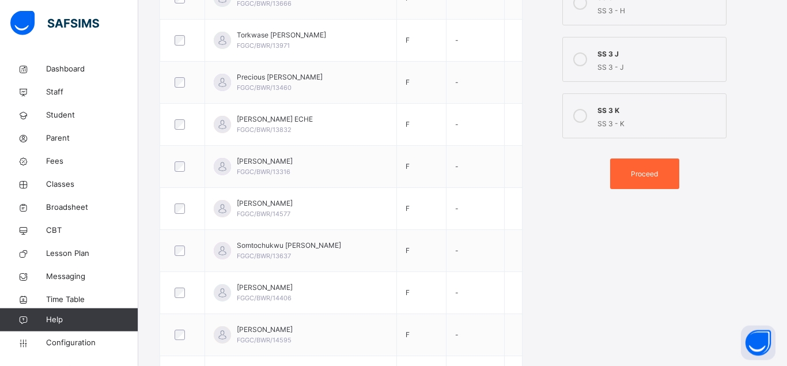
click at [643, 169] on span "Proceed" at bounding box center [644, 174] width 27 height 10
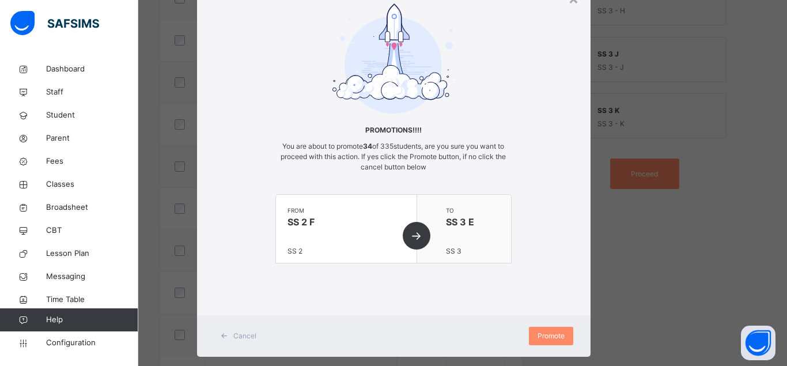
scroll to position [74, 0]
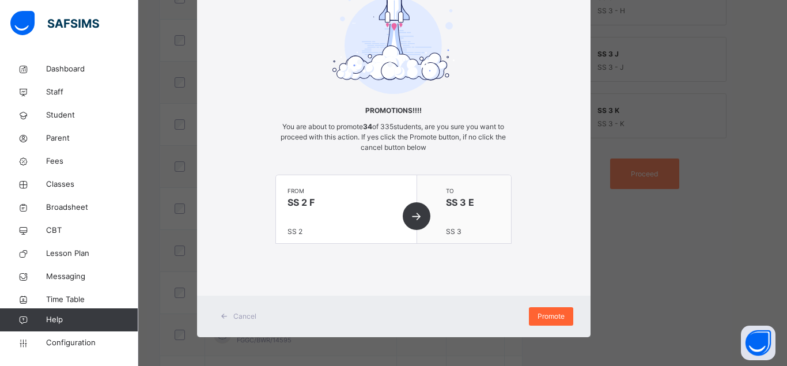
click at [552, 318] on span "Promote" at bounding box center [551, 316] width 27 height 10
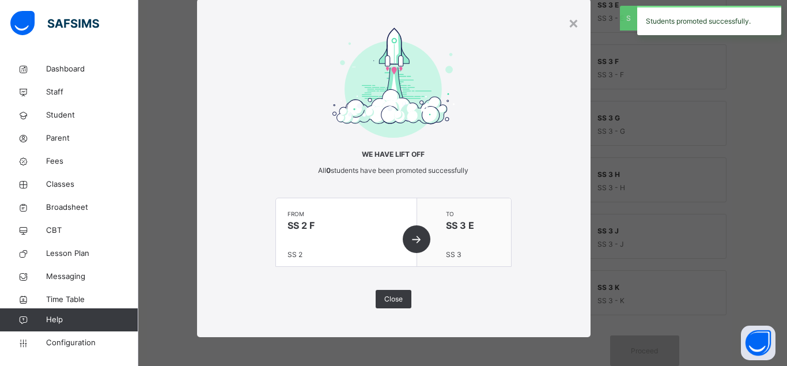
scroll to position [30, 0]
click at [397, 299] on span "Close" at bounding box center [393, 299] width 18 height 10
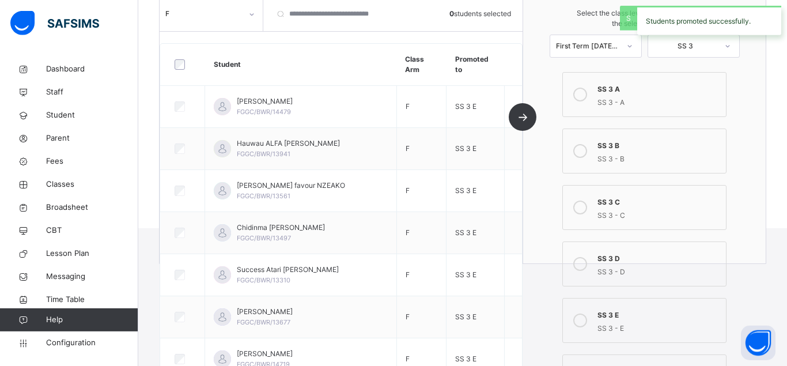
scroll to position [61, 0]
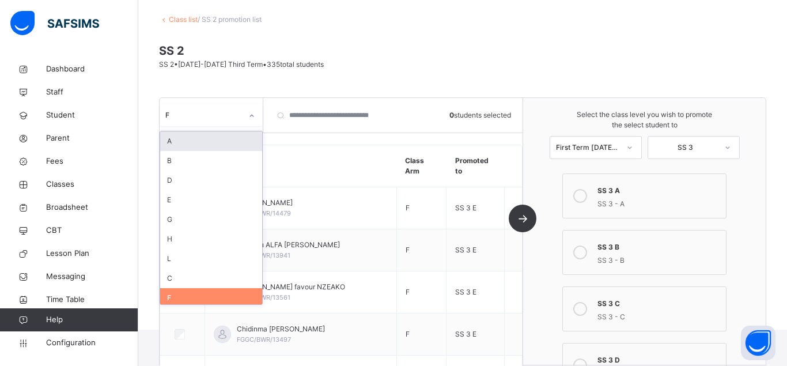
click at [251, 115] on icon at bounding box center [251, 116] width 7 height 12
click at [202, 221] on div "G" at bounding box center [211, 220] width 102 height 20
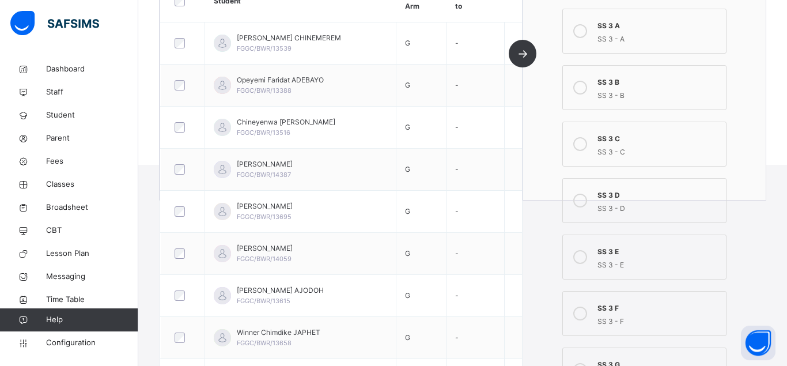
scroll to position [296, 0]
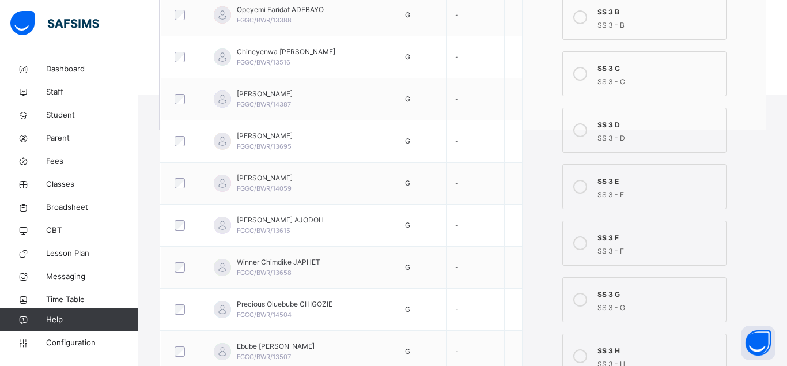
click at [579, 243] on icon at bounding box center [580, 243] width 14 height 14
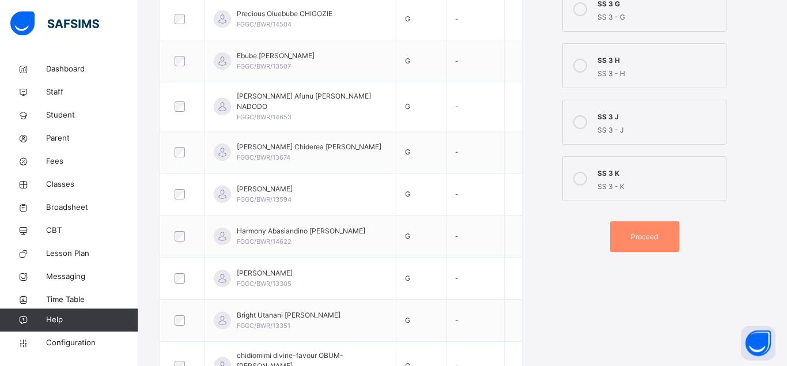
scroll to position [590, 0]
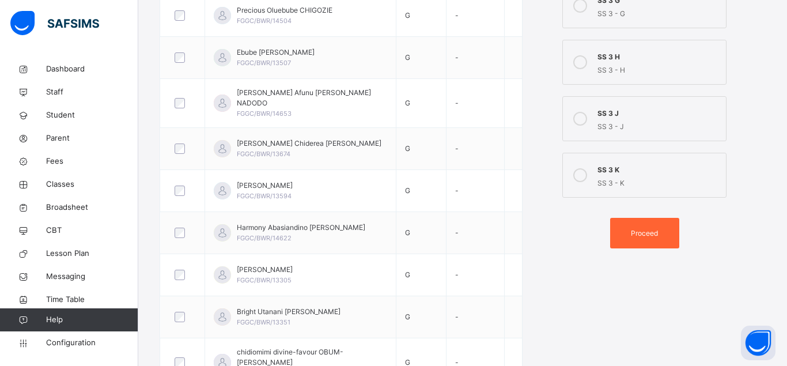
click at [641, 223] on div "Proceed" at bounding box center [644, 233] width 69 height 31
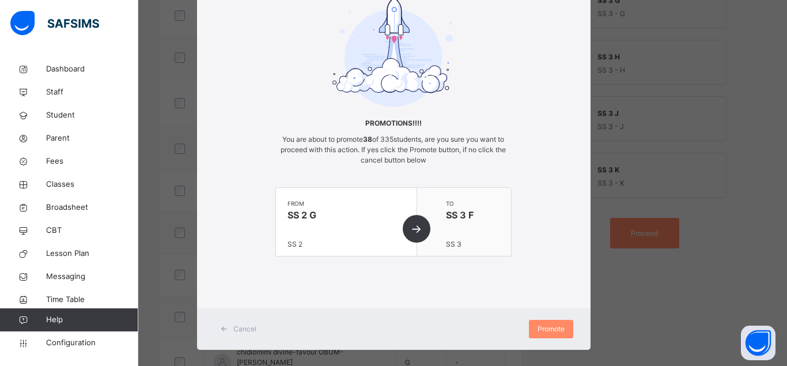
scroll to position [74, 0]
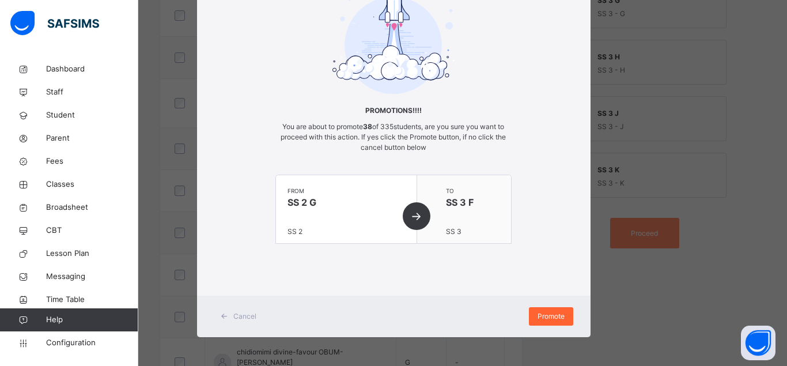
click at [554, 320] on span "Promote" at bounding box center [551, 316] width 27 height 10
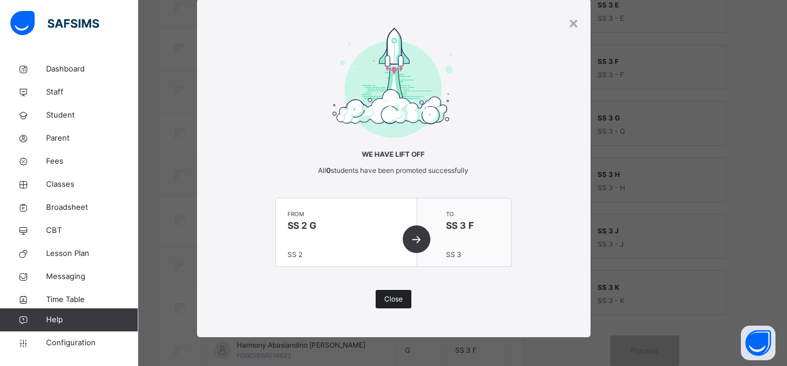
click at [395, 299] on span "Close" at bounding box center [393, 299] width 18 height 10
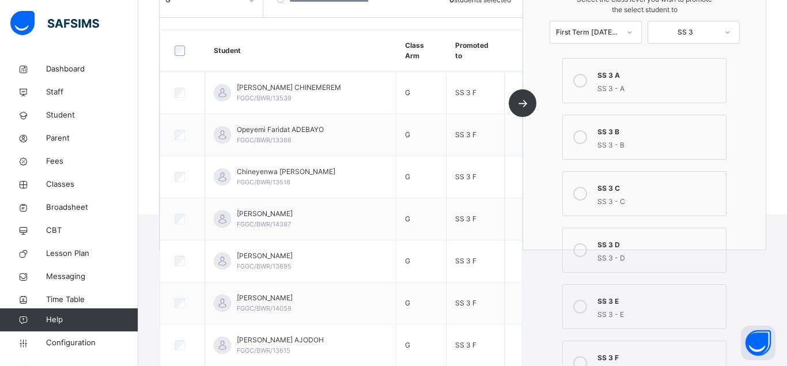
scroll to position [119, 0]
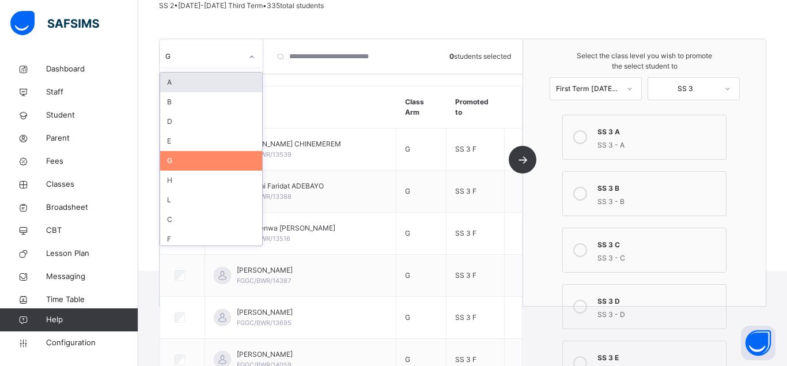
click at [252, 56] on icon at bounding box center [251, 57] width 7 height 12
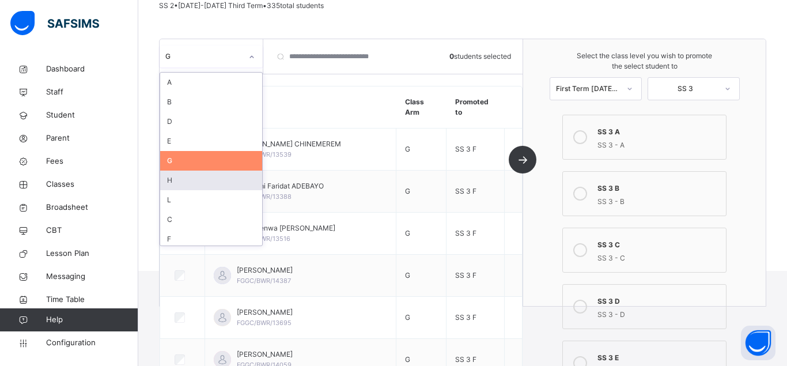
click at [195, 180] on div "H" at bounding box center [211, 181] width 102 height 20
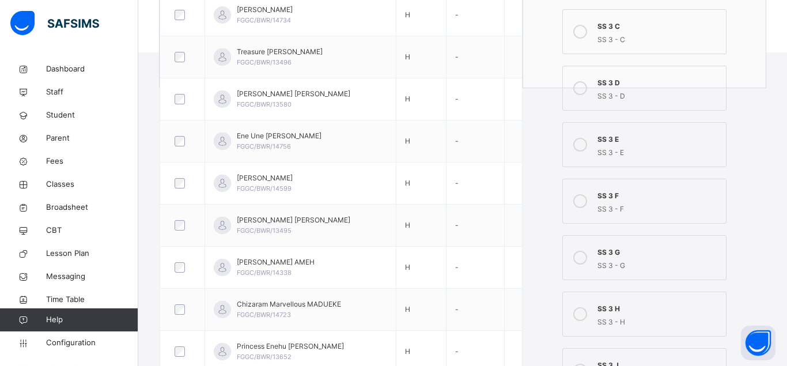
scroll to position [354, 0]
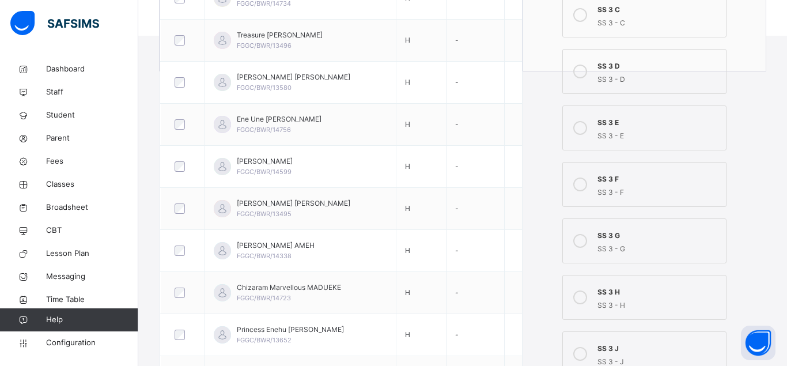
click at [581, 240] on icon at bounding box center [580, 241] width 14 height 14
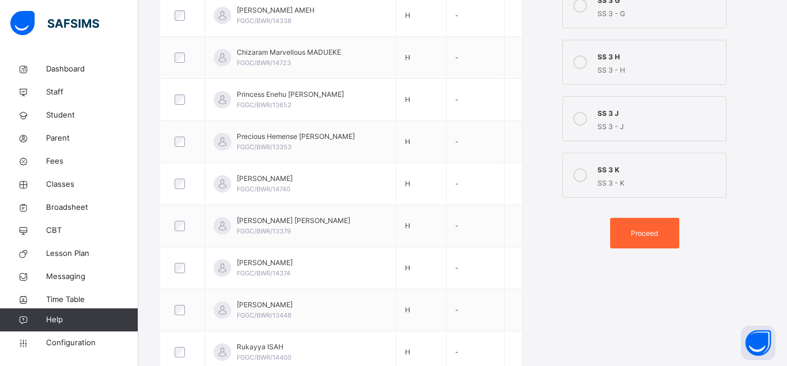
click at [647, 229] on span "Proceed" at bounding box center [644, 233] width 27 height 10
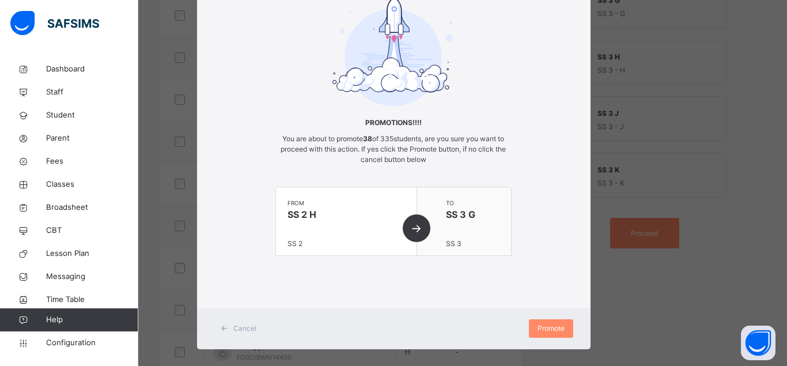
scroll to position [74, 0]
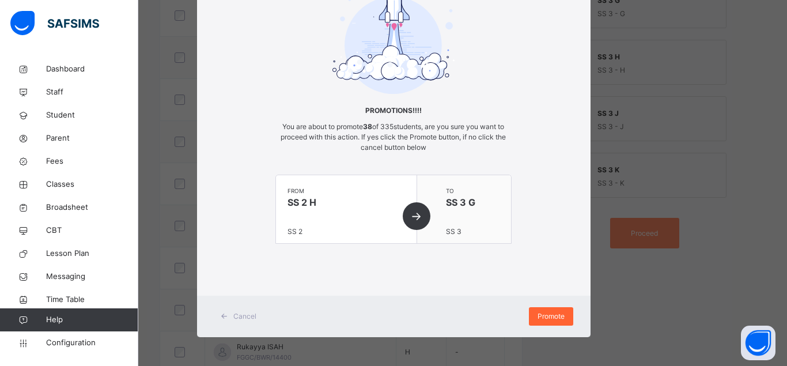
click at [547, 315] on span "Promote" at bounding box center [551, 316] width 27 height 10
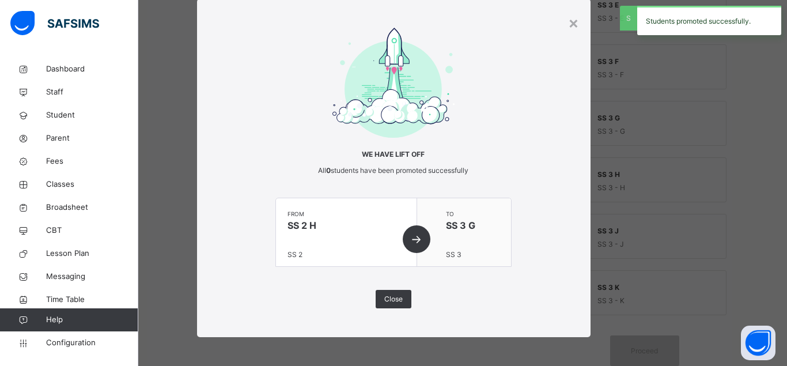
scroll to position [472, 0]
click at [398, 297] on span "Close" at bounding box center [393, 299] width 18 height 10
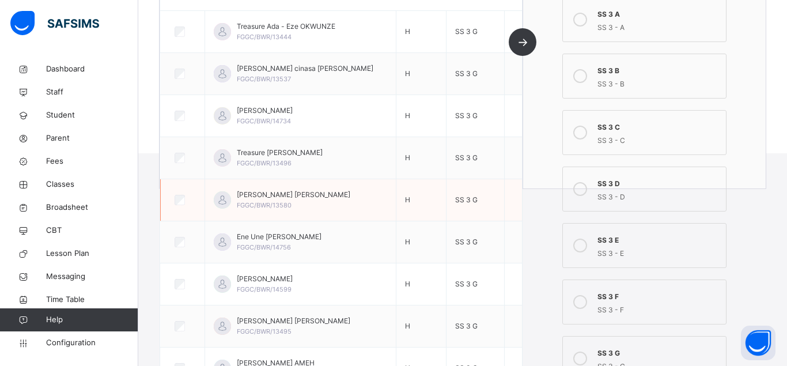
scroll to position [61, 0]
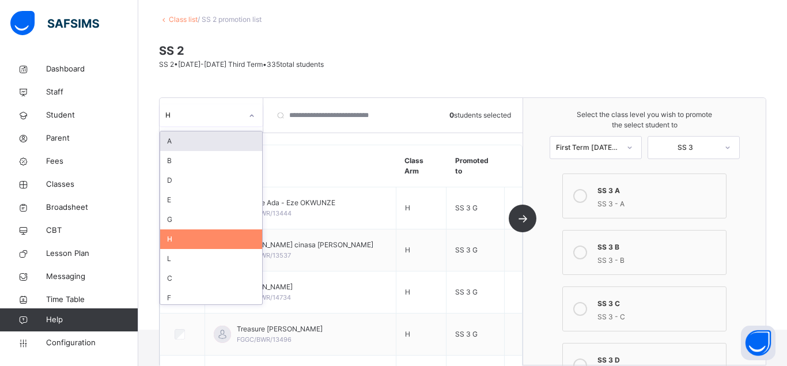
click at [254, 115] on icon at bounding box center [251, 116] width 7 height 12
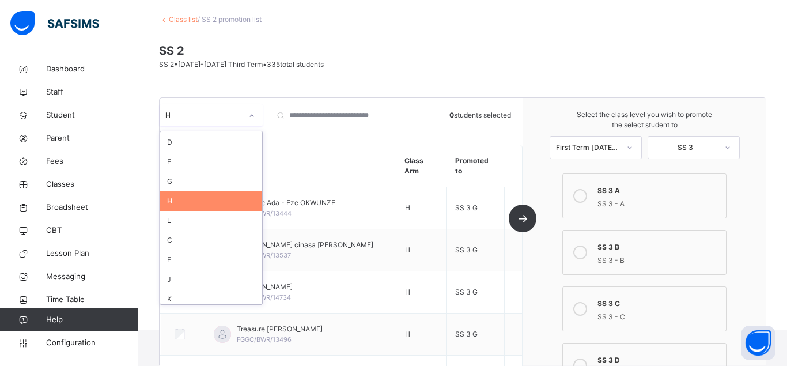
scroll to position [43, 0]
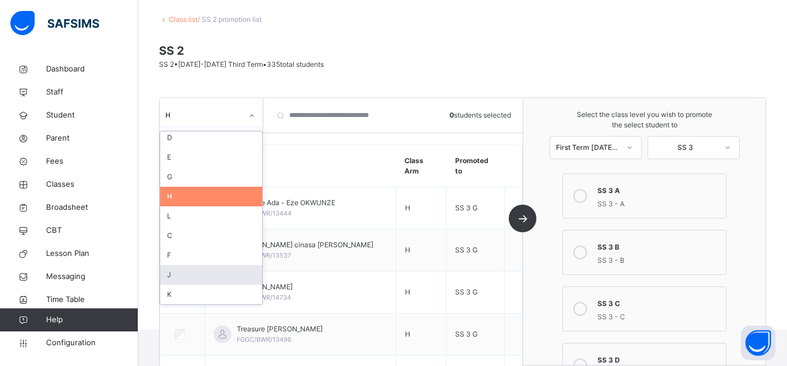
click at [187, 270] on div "J" at bounding box center [211, 275] width 102 height 20
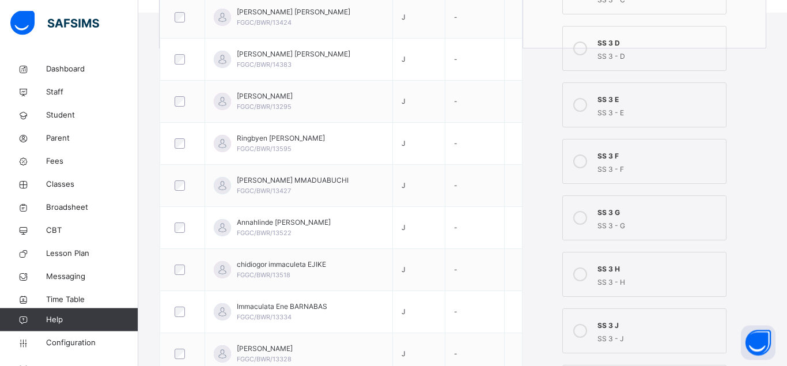
scroll to position [413, 0]
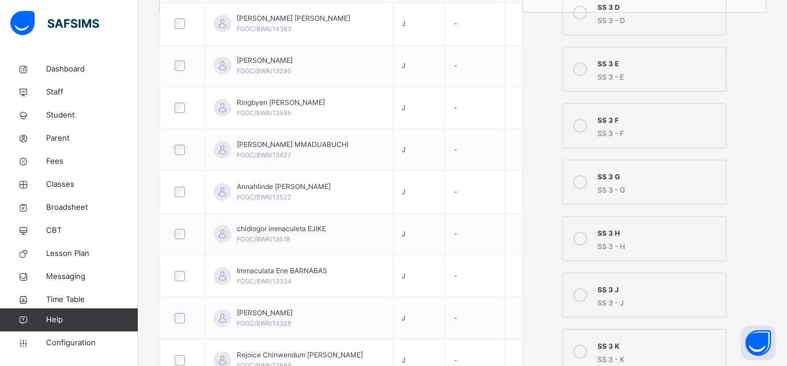
click at [579, 235] on icon at bounding box center [580, 239] width 14 height 14
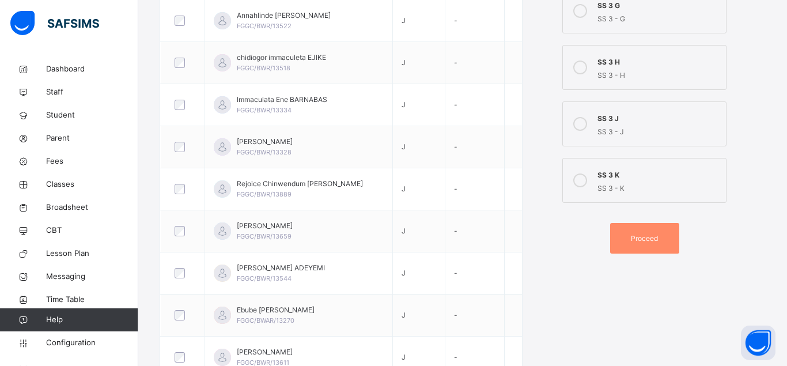
scroll to position [590, 0]
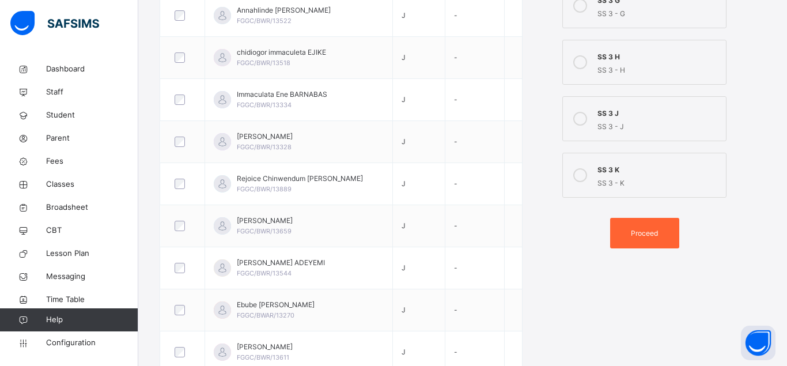
click at [647, 231] on span "Proceed" at bounding box center [644, 233] width 27 height 10
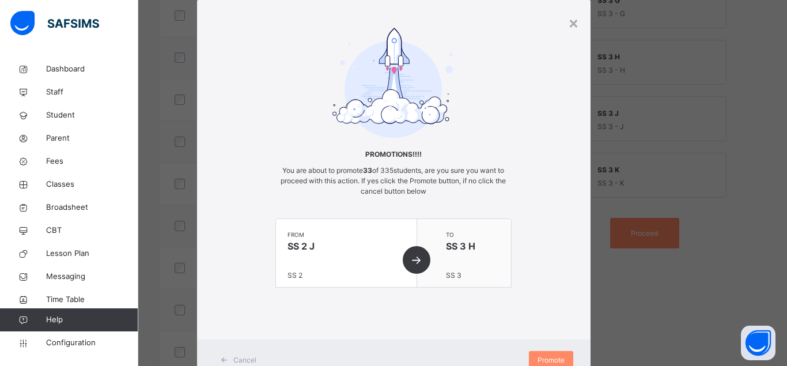
scroll to position [74, 0]
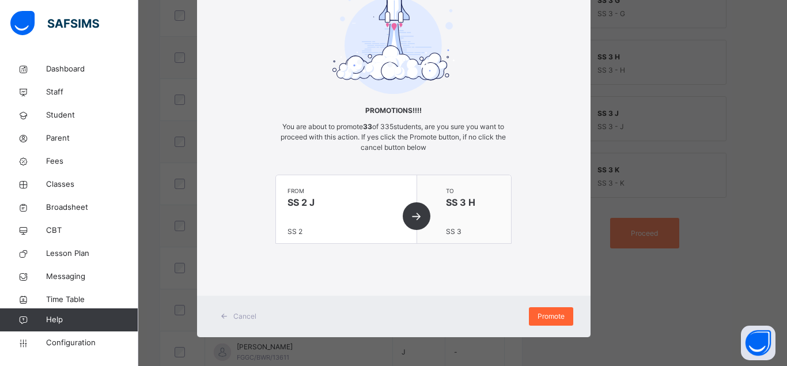
click at [546, 315] on span "Promote" at bounding box center [551, 316] width 27 height 10
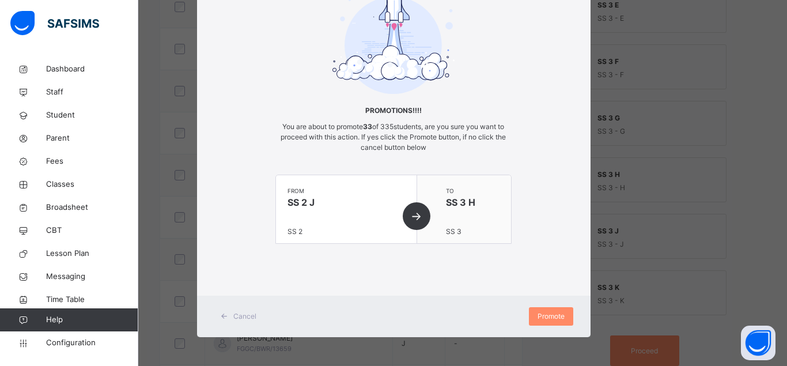
scroll to position [30, 0]
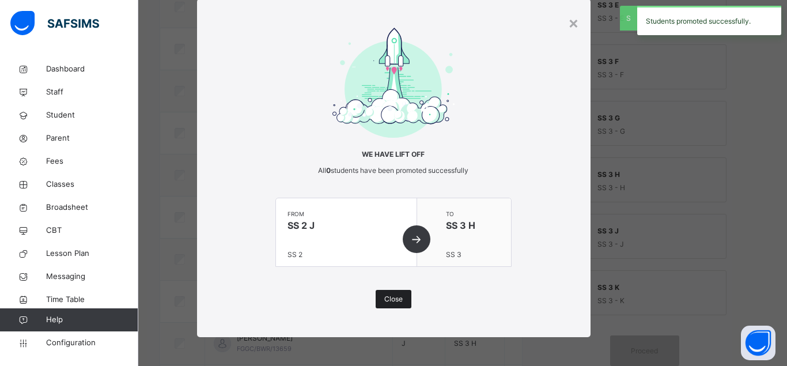
click at [392, 297] on span "Close" at bounding box center [393, 299] width 18 height 10
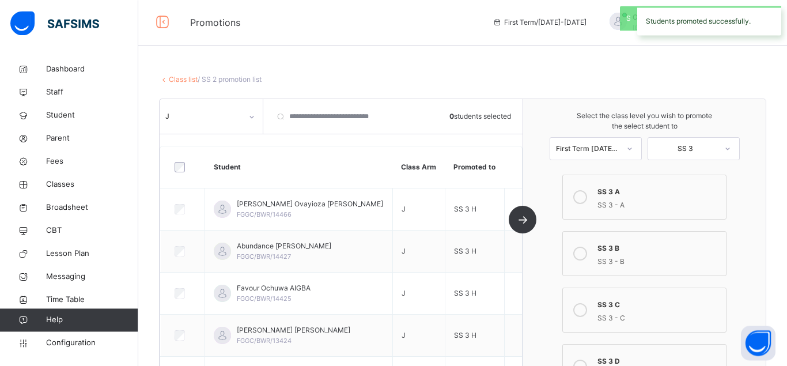
scroll to position [0, 0]
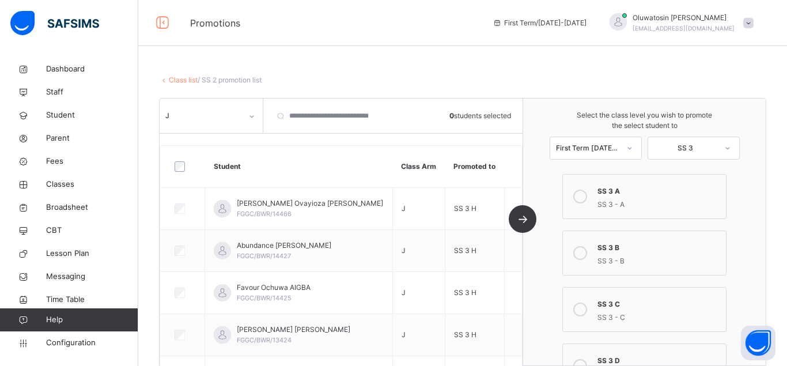
click at [253, 114] on icon at bounding box center [251, 117] width 7 height 12
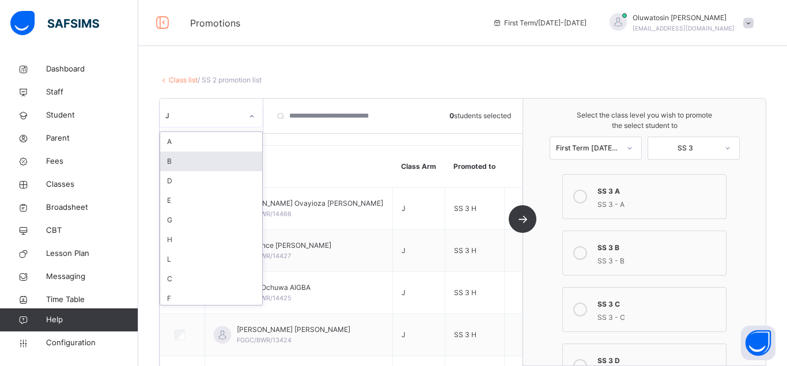
scroll to position [43, 0]
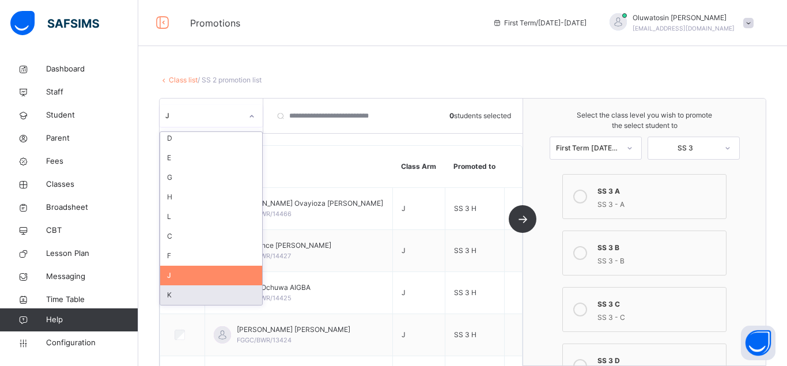
click at [186, 292] on div "K" at bounding box center [211, 295] width 102 height 20
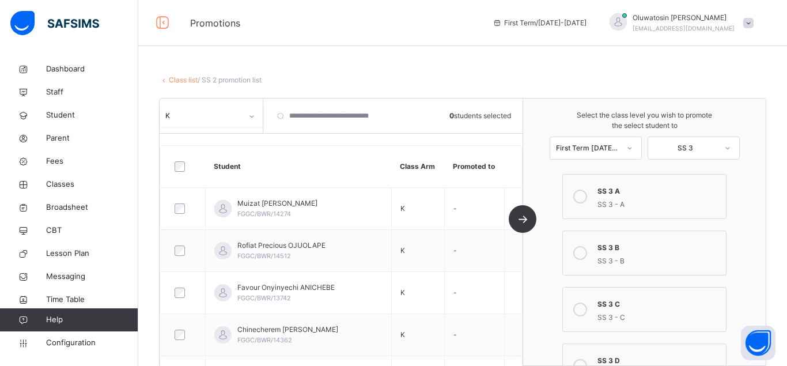
click at [178, 161] on div at bounding box center [183, 166] width 28 height 24
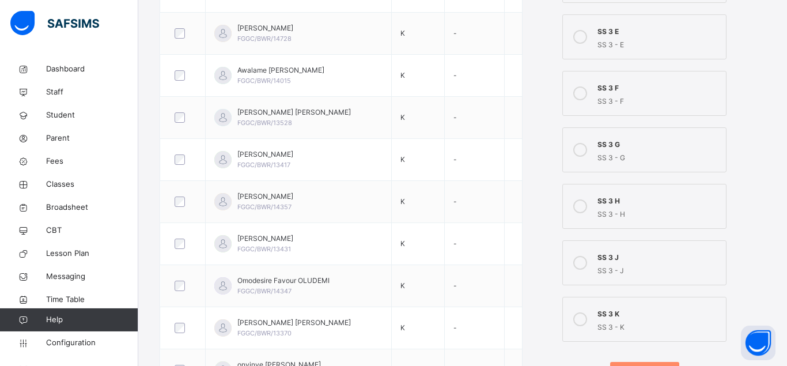
scroll to position [470, 0]
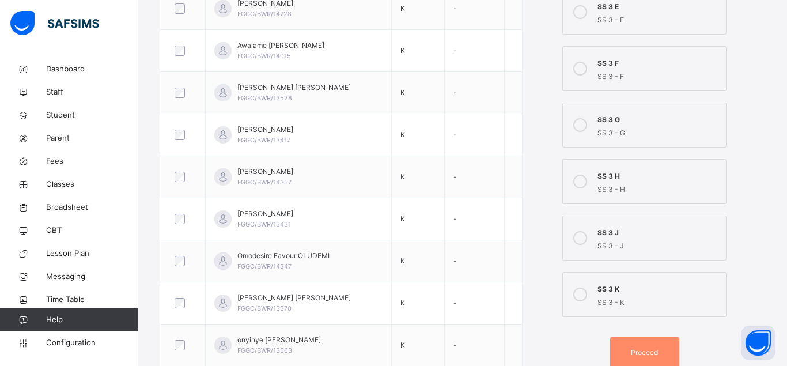
click at [579, 237] on icon at bounding box center [580, 238] width 14 height 14
click at [646, 347] on div "Proceed" at bounding box center [644, 352] width 69 height 31
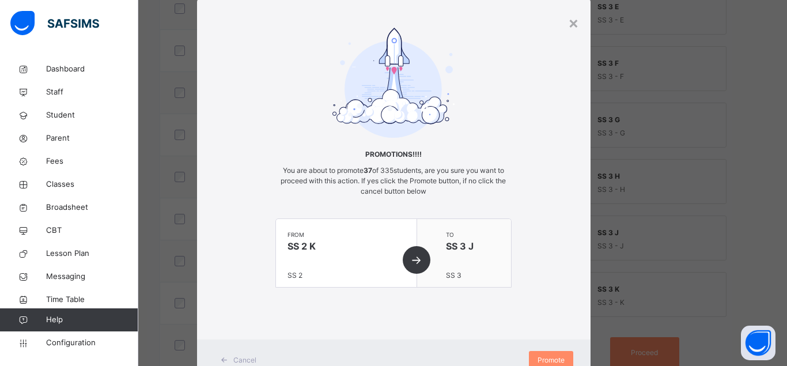
scroll to position [74, 0]
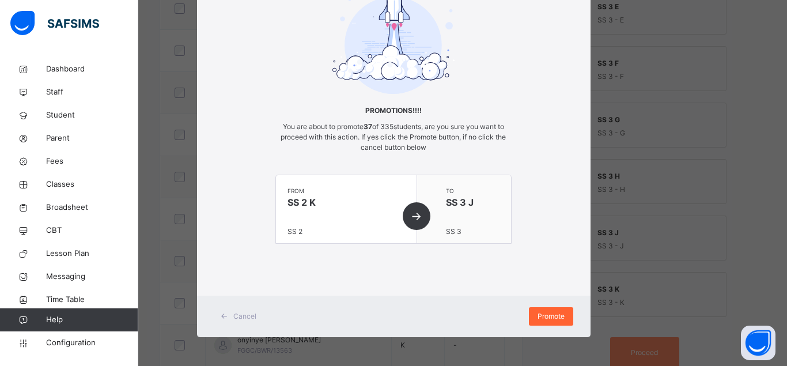
click at [551, 315] on span "Promote" at bounding box center [551, 316] width 27 height 10
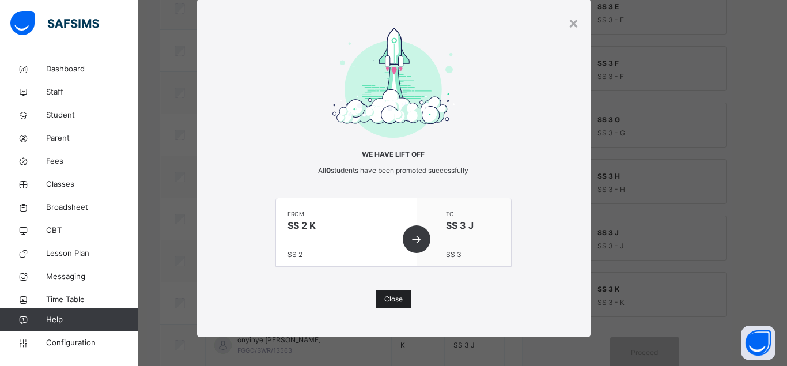
click at [390, 295] on span "Close" at bounding box center [393, 299] width 18 height 10
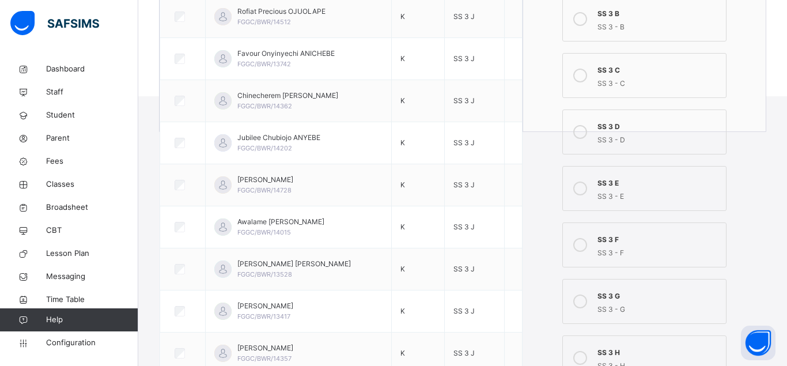
scroll to position [118, 0]
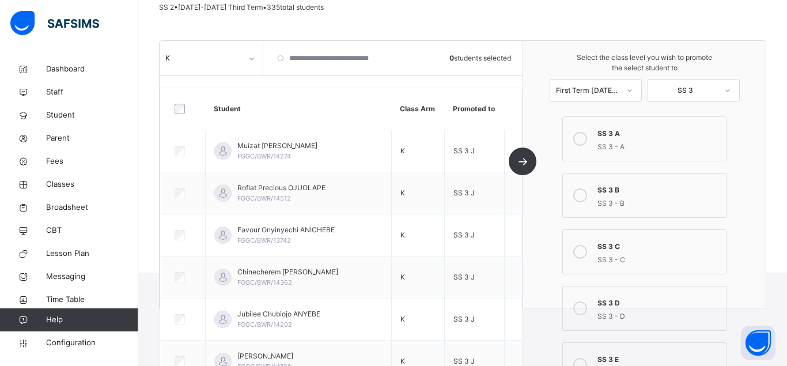
click at [252, 59] on icon at bounding box center [251, 59] width 7 height 12
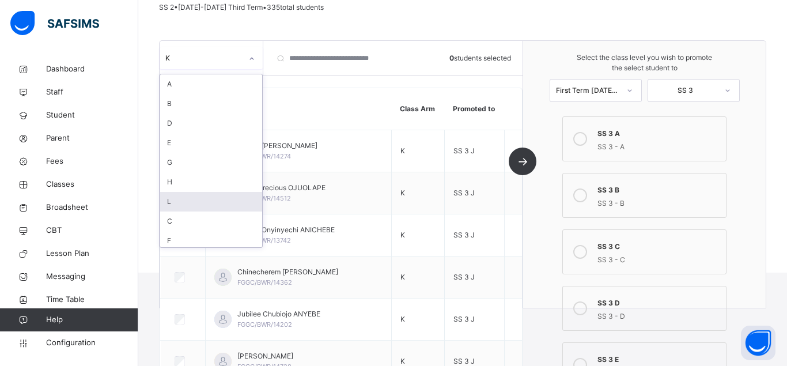
click at [192, 207] on div "L" at bounding box center [211, 202] width 102 height 20
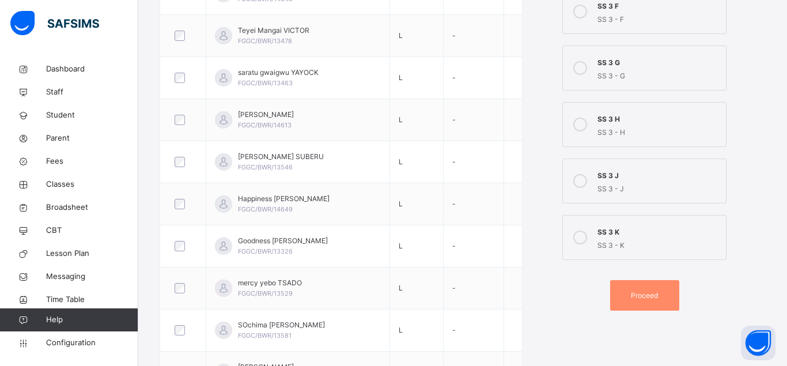
scroll to position [529, 0]
click at [582, 232] on icon at bounding box center [580, 236] width 14 height 14
click at [641, 295] on span "Proceed" at bounding box center [644, 294] width 27 height 10
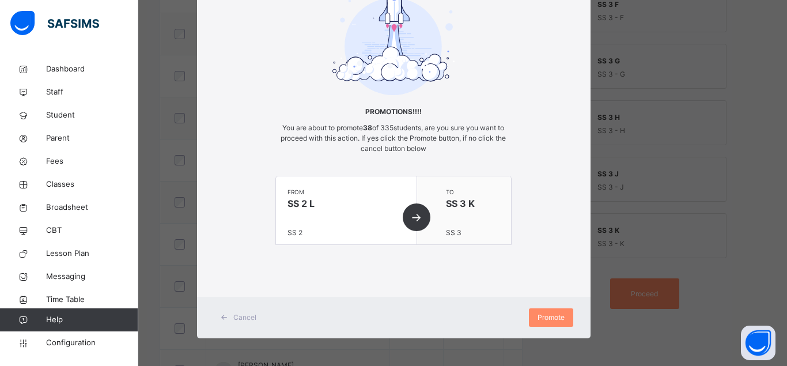
scroll to position [74, 0]
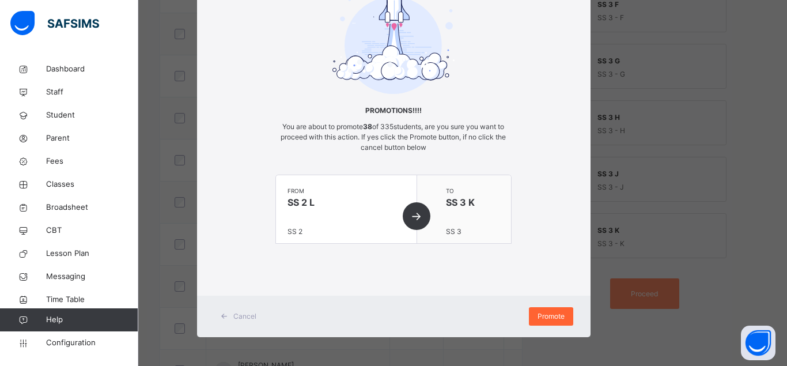
click at [554, 316] on span "Promote" at bounding box center [551, 316] width 27 height 10
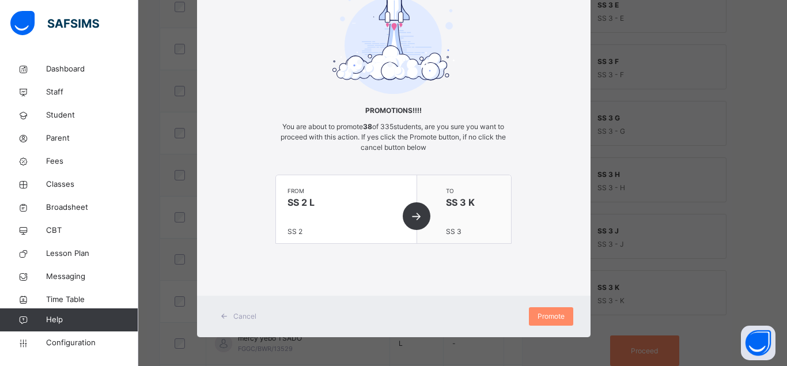
scroll to position [30, 0]
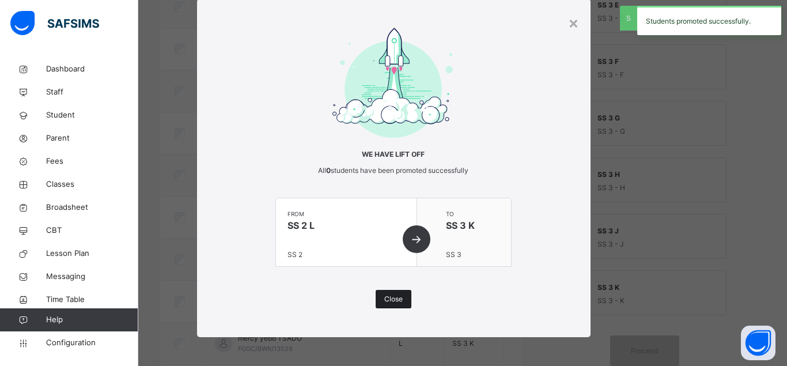
click at [395, 297] on span "Close" at bounding box center [393, 299] width 18 height 10
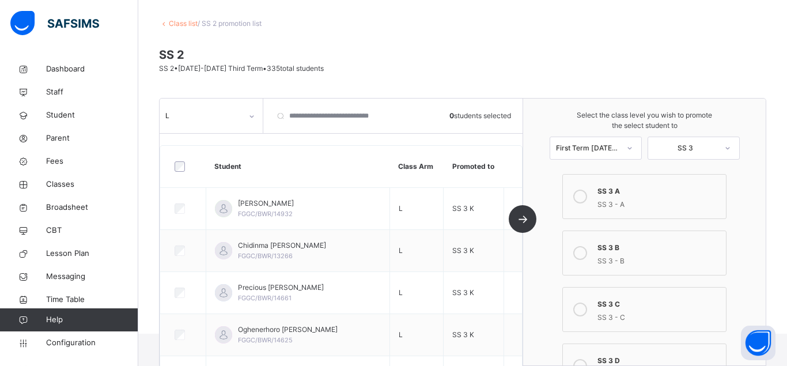
scroll to position [0, 0]
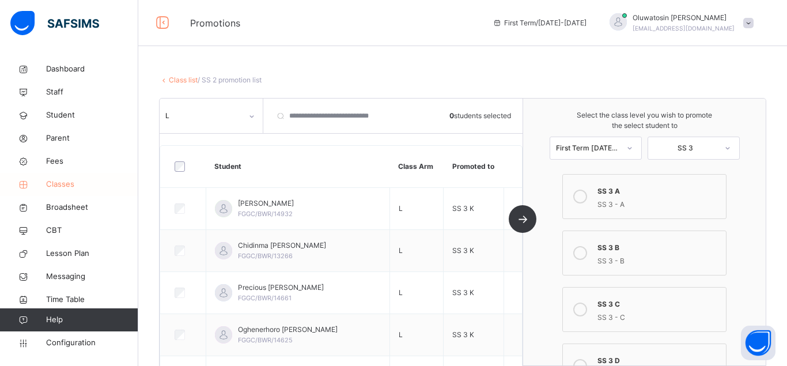
click at [66, 184] on span "Classes" at bounding box center [92, 185] width 92 height 12
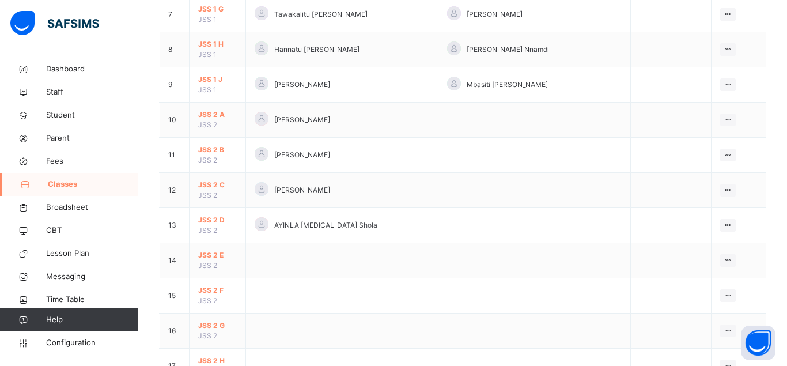
scroll to position [411, 0]
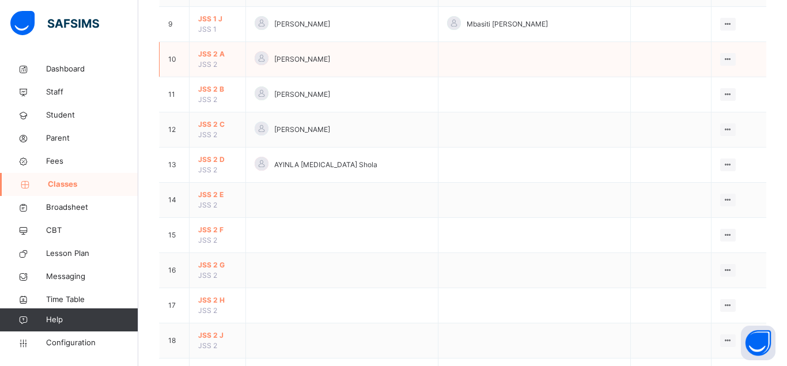
click at [225, 71] on td "JSS 2 A JSS 2" at bounding box center [218, 59] width 56 height 35
click at [214, 59] on span "JSS 2 A" at bounding box center [217, 54] width 39 height 10
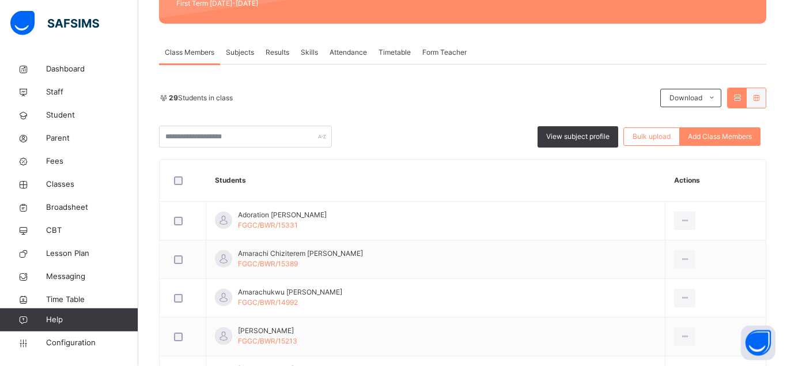
scroll to position [176, 0]
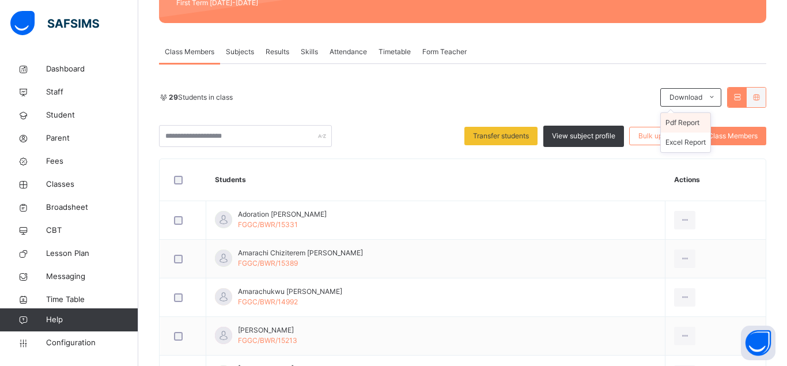
click at [689, 123] on li "Pdf Report" at bounding box center [686, 123] width 50 height 20
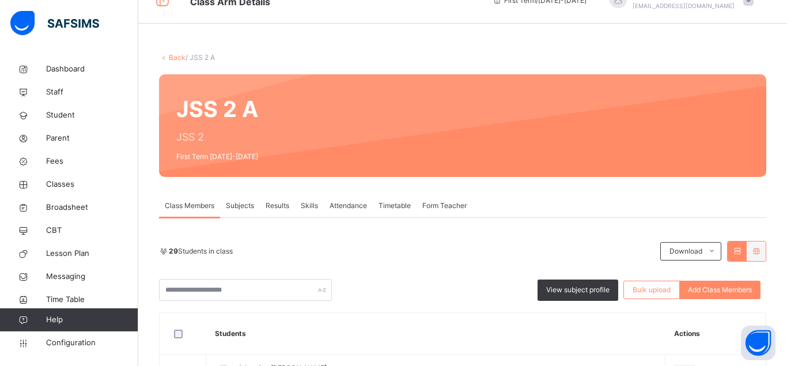
scroll to position [10, 0]
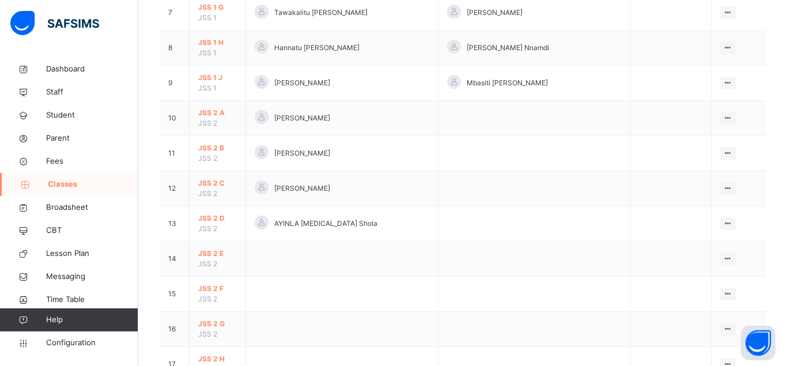
scroll to position [294, 0]
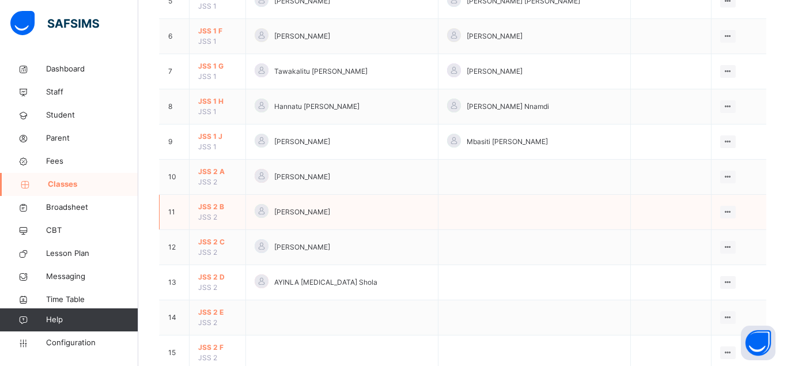
click at [217, 212] on span "JSS 2 B" at bounding box center [217, 207] width 39 height 10
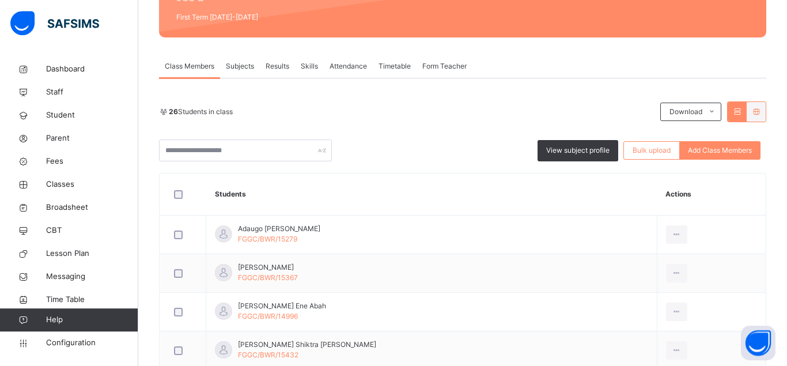
scroll to position [176, 0]
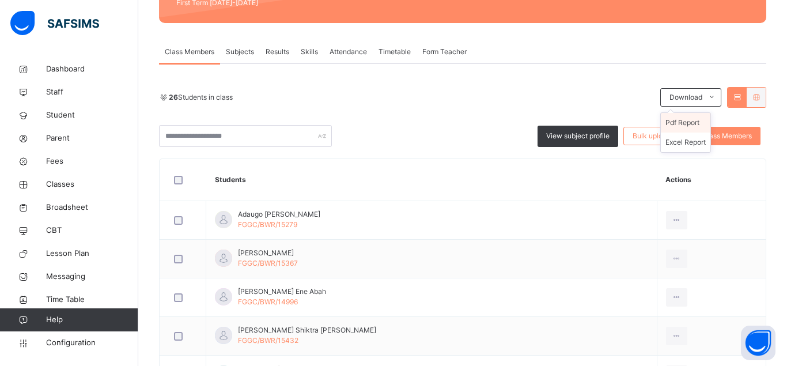
click at [691, 122] on li "Pdf Report" at bounding box center [686, 123] width 50 height 20
click at [678, 122] on li "Pdf Report" at bounding box center [686, 123] width 50 height 20
click at [680, 124] on li "Pdf Report" at bounding box center [686, 123] width 50 height 20
click at [679, 123] on li "Pdf Report" at bounding box center [686, 123] width 50 height 20
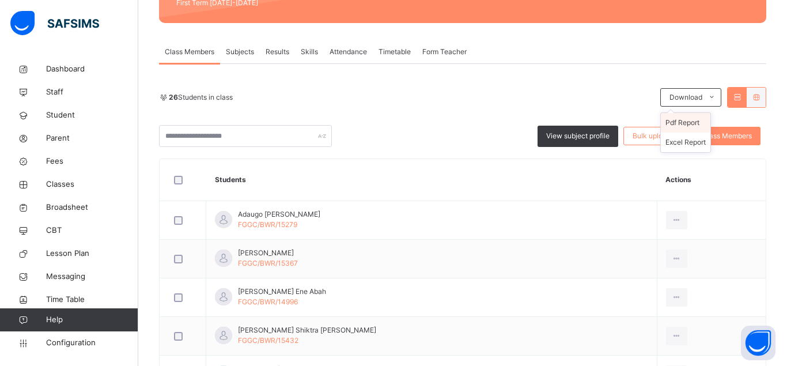
click at [681, 122] on li "Pdf Report" at bounding box center [686, 123] width 50 height 20
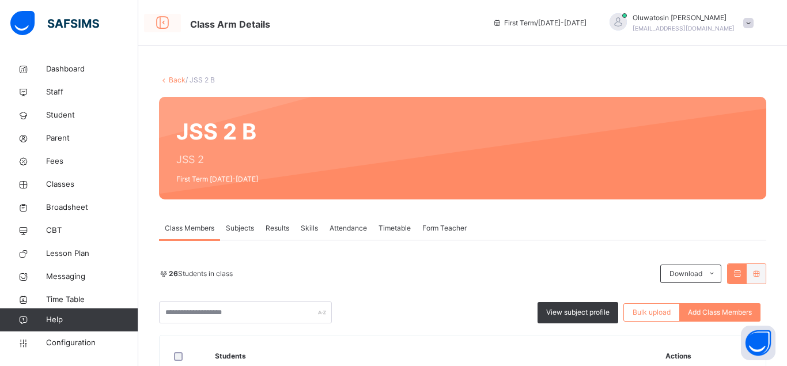
click at [163, 21] on icon at bounding box center [163, 23] width 20 height 21
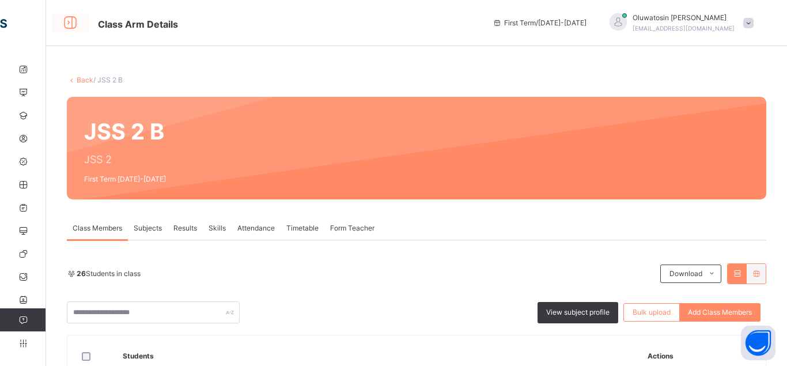
click at [70, 25] on icon at bounding box center [71, 23] width 20 height 21
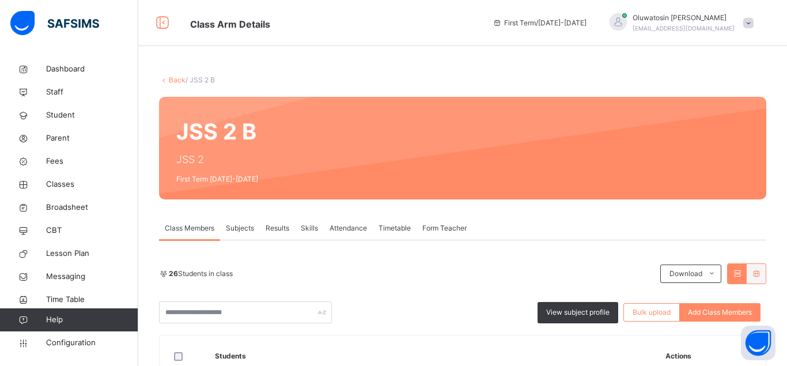
click at [174, 82] on link "Back" at bounding box center [177, 79] width 17 height 9
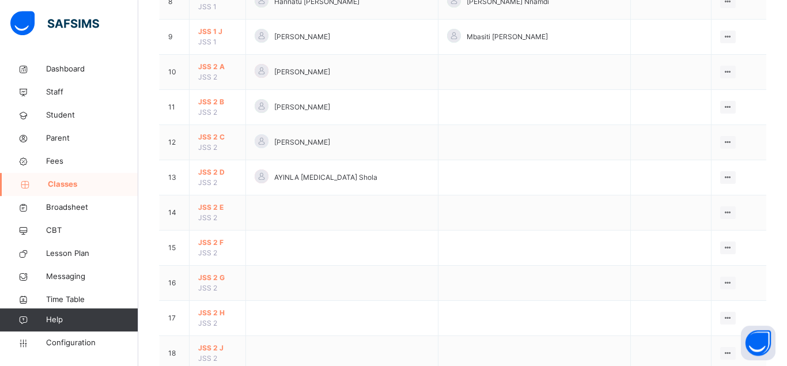
scroll to position [411, 0]
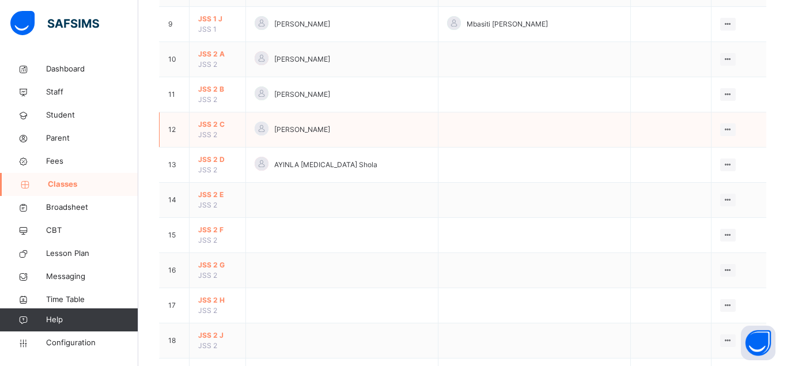
click at [208, 130] on span "JSS 2 C" at bounding box center [217, 124] width 39 height 10
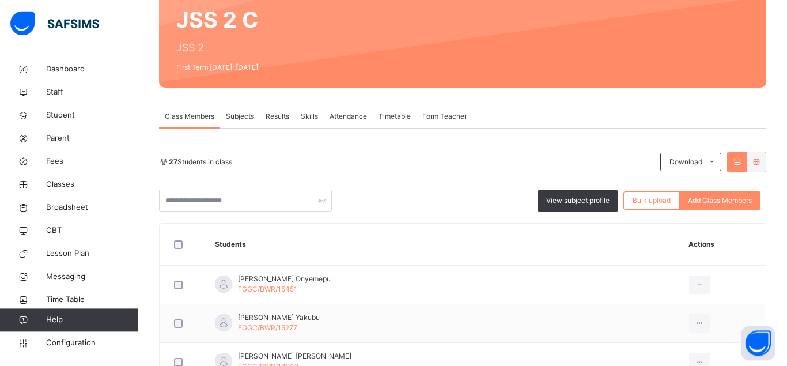
scroll to position [118, 0]
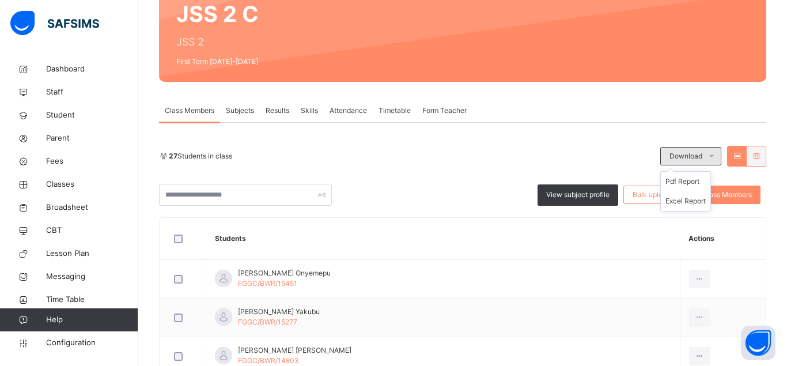
click at [712, 155] on icon at bounding box center [712, 156] width 9 height 9
click at [693, 178] on li "Pdf Report" at bounding box center [686, 182] width 50 height 20
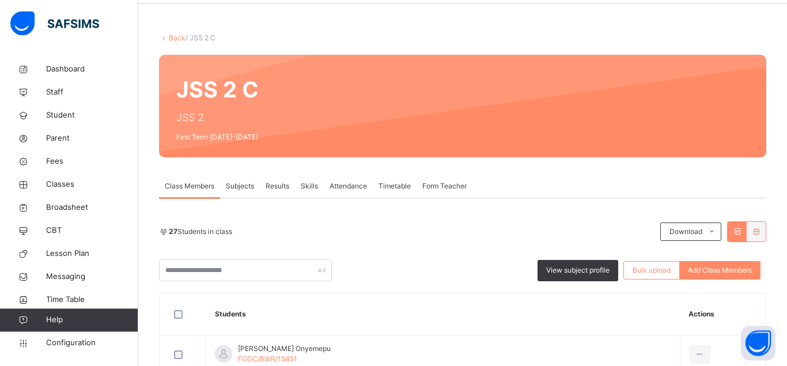
scroll to position [0, 0]
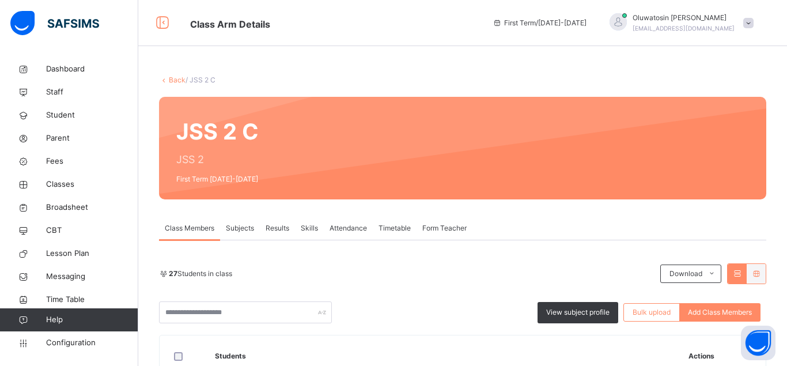
click at [172, 80] on link "Back" at bounding box center [177, 79] width 17 height 9
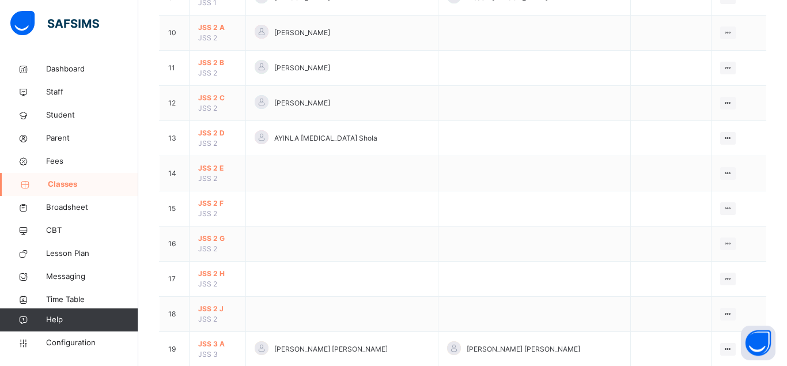
scroll to position [411, 0]
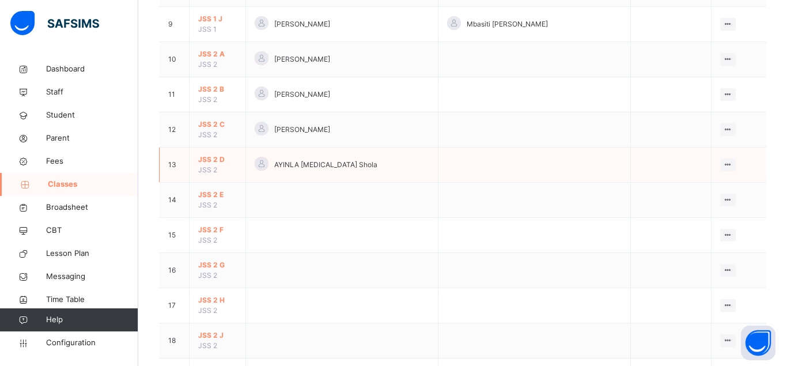
click at [207, 165] on span "JSS 2 D" at bounding box center [217, 159] width 39 height 10
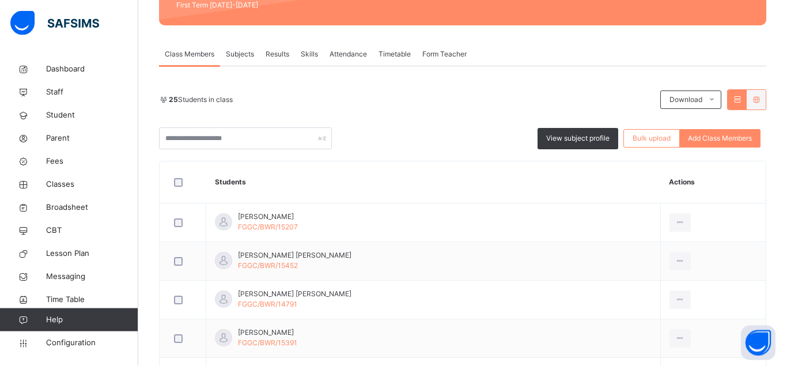
scroll to position [176, 0]
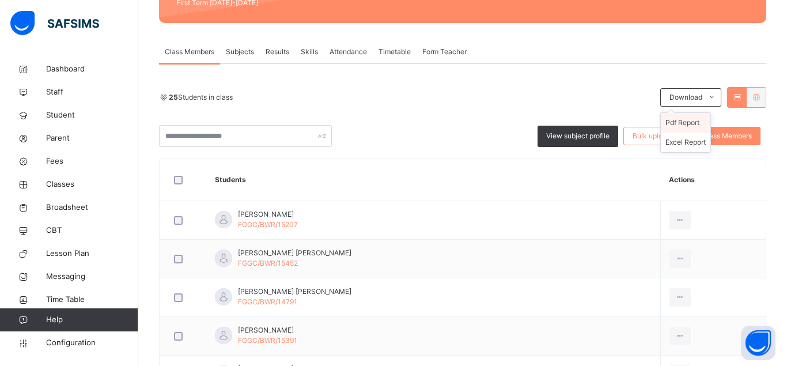
click at [693, 121] on li "Pdf Report" at bounding box center [686, 123] width 50 height 20
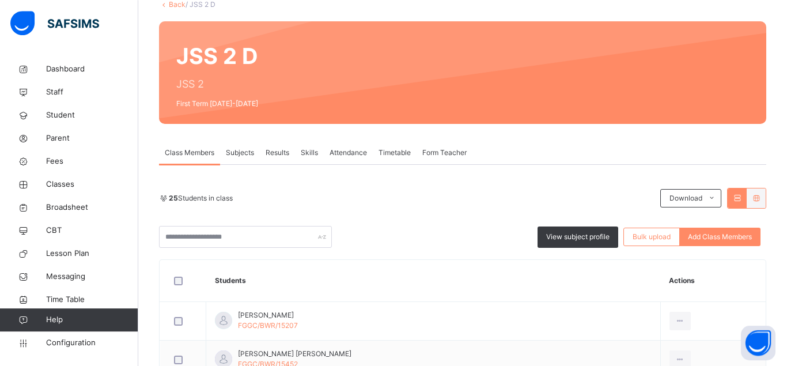
scroll to position [0, 0]
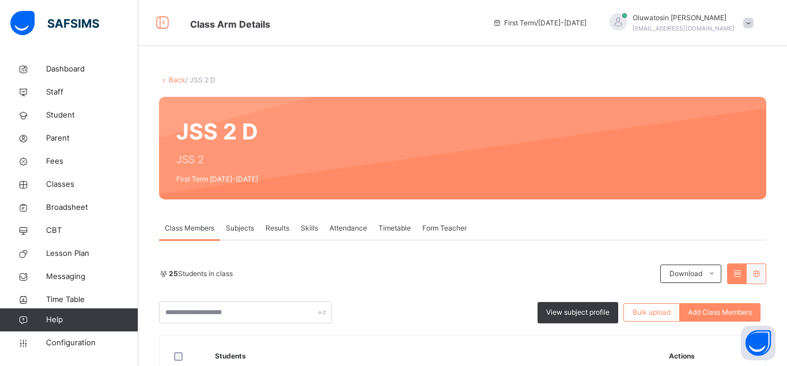
click at [176, 81] on link "Back" at bounding box center [177, 79] width 17 height 9
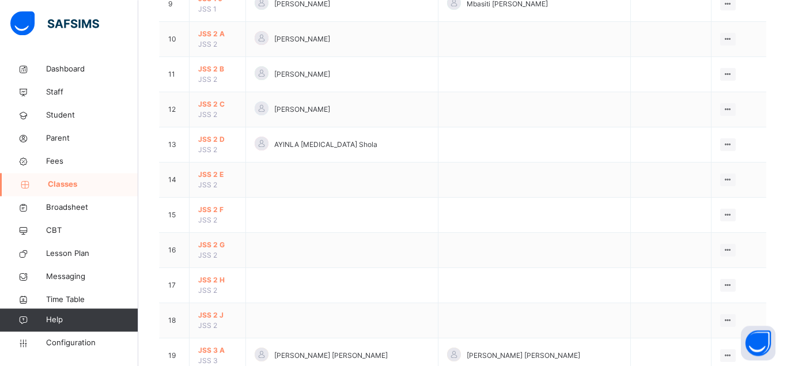
scroll to position [470, 0]
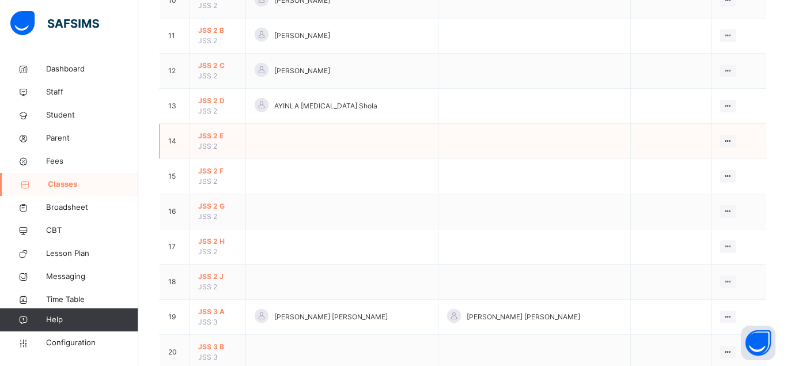
click at [212, 141] on span "JSS 2 E" at bounding box center [217, 136] width 39 height 10
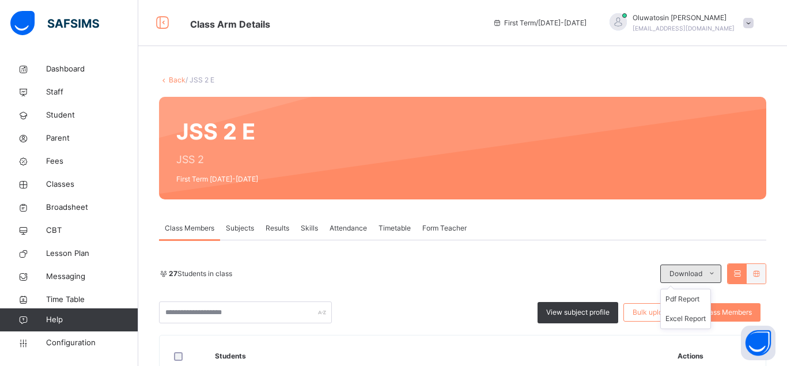
click at [711, 271] on icon at bounding box center [712, 273] width 9 height 9
click at [686, 299] on li "Pdf Report" at bounding box center [686, 299] width 50 height 20
click at [173, 80] on link "Back" at bounding box center [177, 79] width 17 height 9
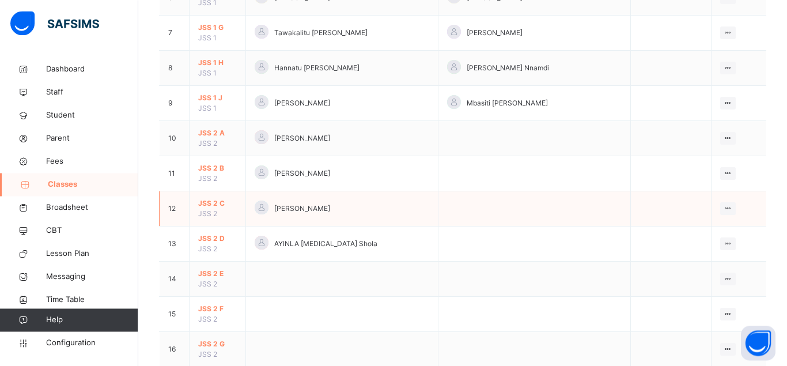
scroll to position [411, 0]
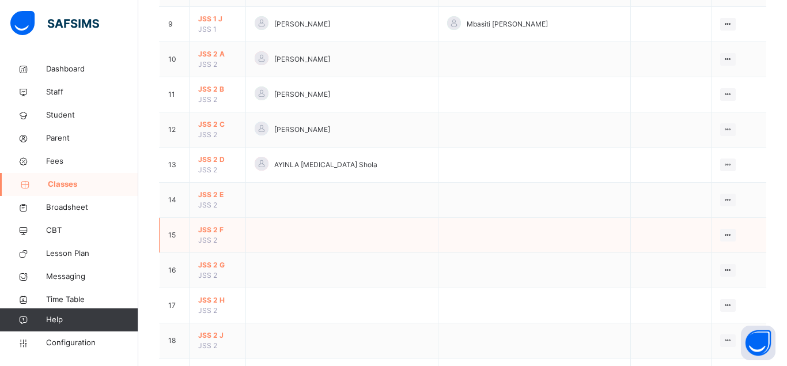
click at [209, 235] on span "JSS 2 F" at bounding box center [217, 230] width 39 height 10
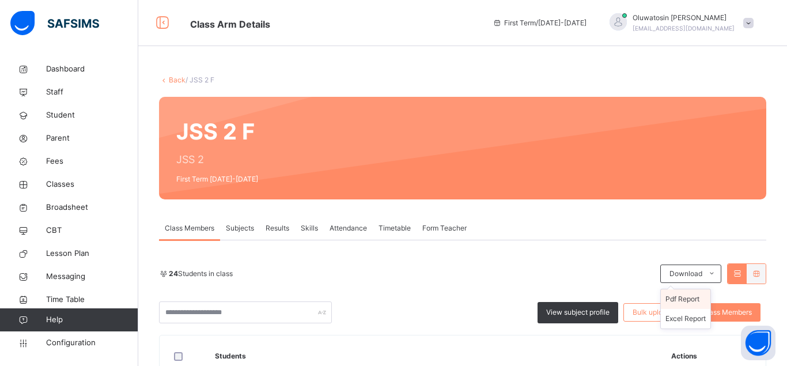
click at [679, 300] on li "Pdf Report" at bounding box center [686, 299] width 50 height 20
click at [176, 80] on link "Back" at bounding box center [177, 79] width 17 height 9
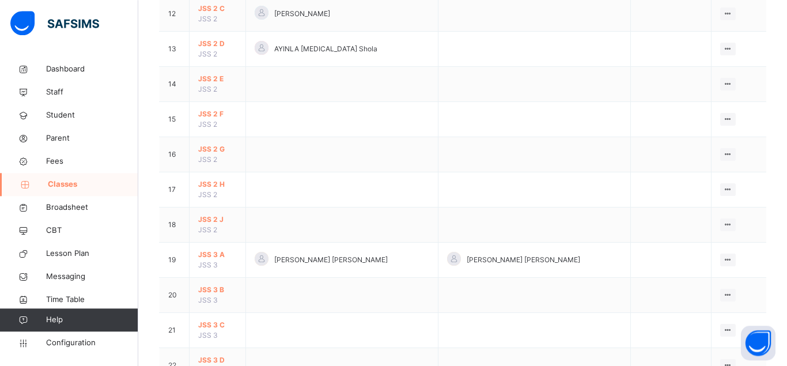
scroll to position [529, 0]
click at [209, 153] on span "JSS 2 G" at bounding box center [217, 147] width 39 height 10
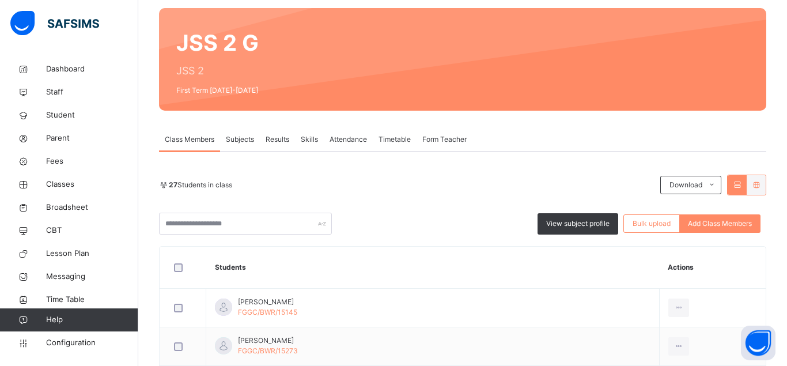
scroll to position [59, 0]
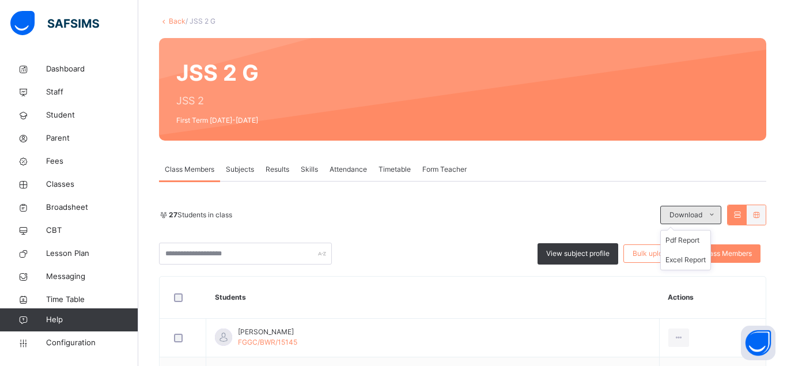
click at [713, 213] on icon at bounding box center [712, 214] width 9 height 9
click at [679, 240] on li "Pdf Report" at bounding box center [686, 241] width 50 height 20
